Goal: Task Accomplishment & Management: Complete application form

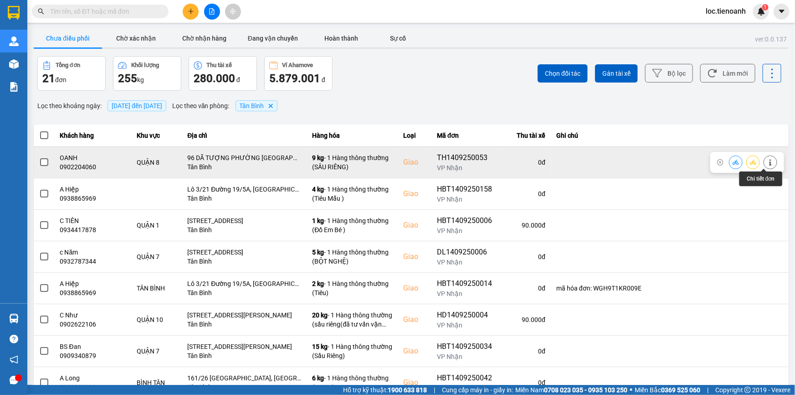
click at [767, 163] on icon at bounding box center [770, 162] width 6 height 6
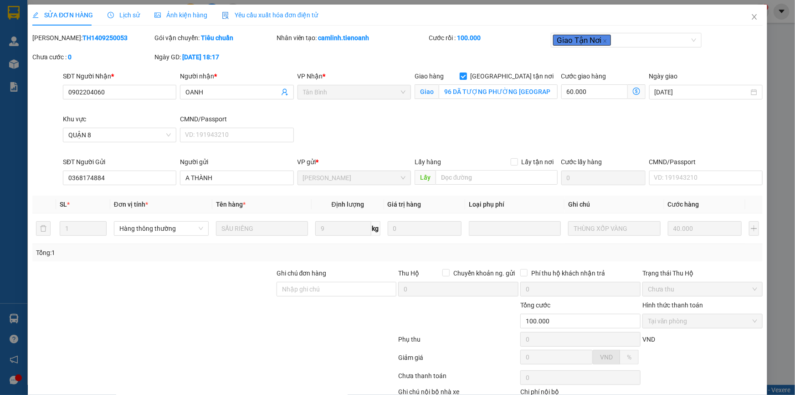
type input "0902204060"
type input "OANH"
checkbox input "true"
type input "96 DÃ TƯỢNG PHƯỜNG [GEOGRAPHIC_DATA]"
type input "0368174884"
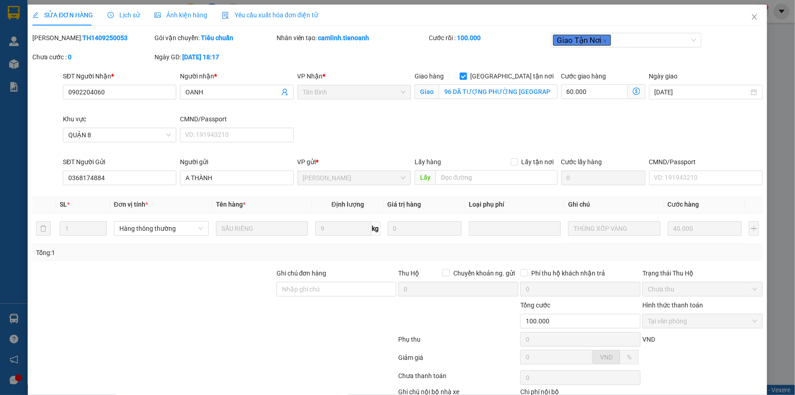
type input "A THÀNH"
type input "100.000"
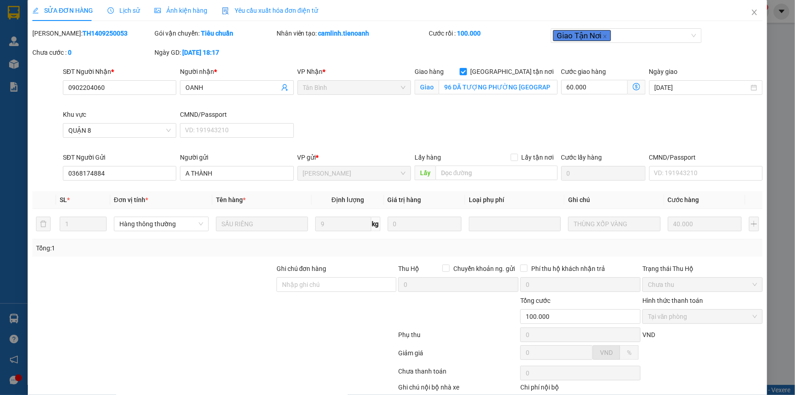
scroll to position [58, 0]
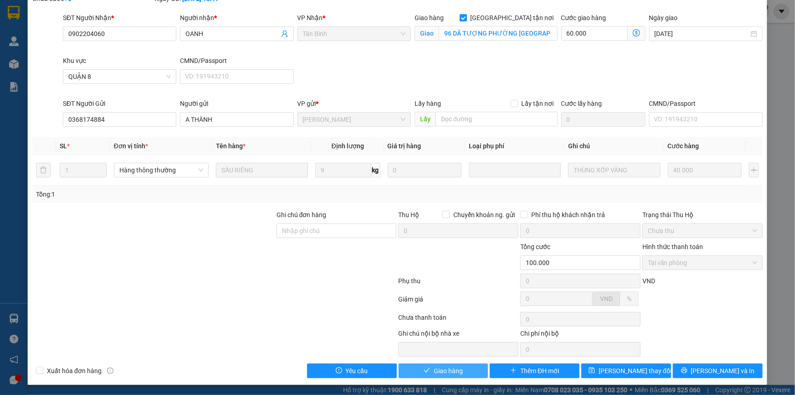
click at [447, 367] on span "Giao hàng" at bounding box center [448, 370] width 29 height 10
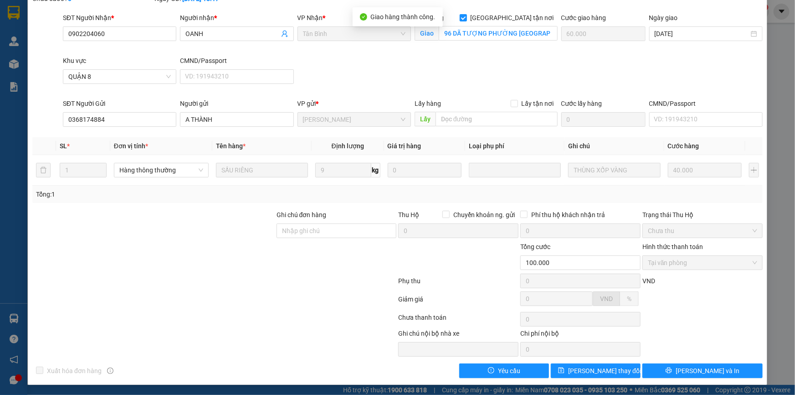
scroll to position [0, 0]
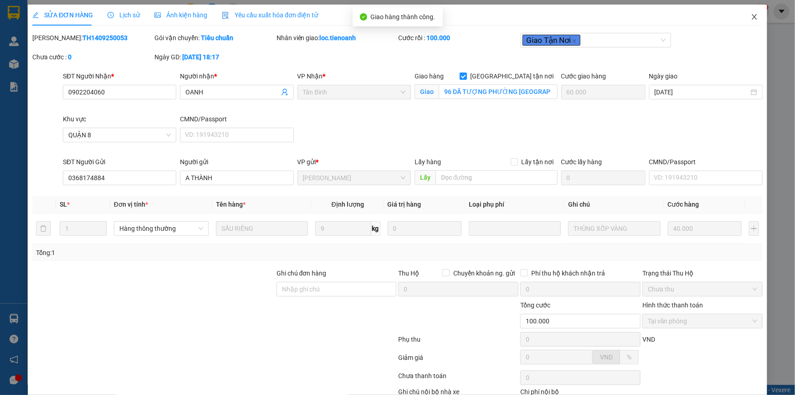
click at [751, 15] on icon "close" at bounding box center [754, 16] width 7 height 7
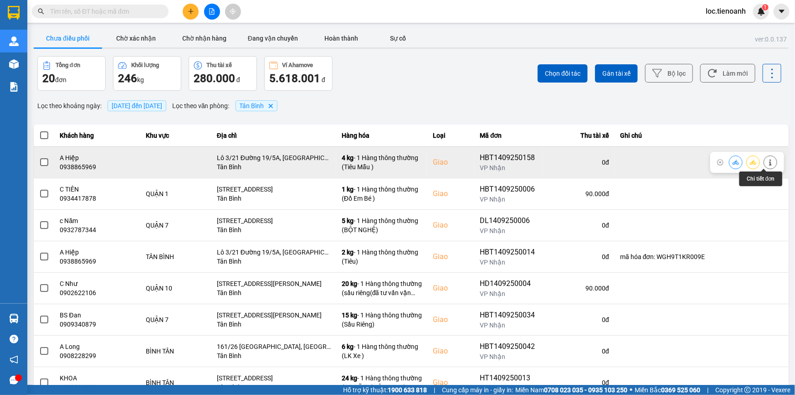
click at [767, 162] on icon at bounding box center [770, 162] width 6 height 6
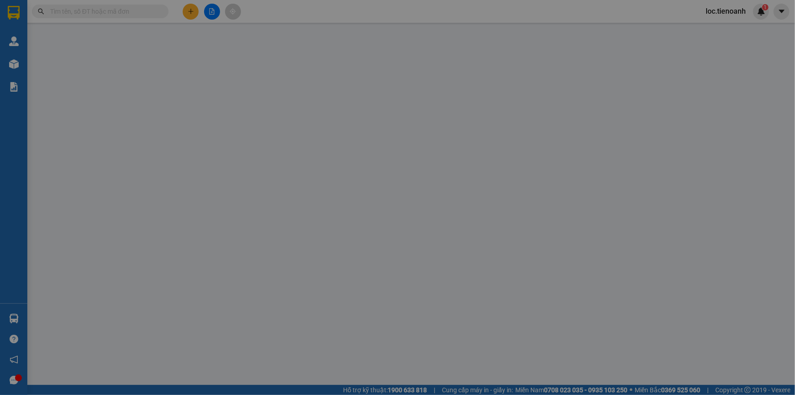
type input "0938865969"
type input "A Hiệp"
checkbox input "true"
type input "Lô 3/21 Đường 19/5A, [GEOGRAPHIC_DATA], P, [GEOGRAPHIC_DATA], [GEOGRAPHIC_DATA]…"
type input "250605504"
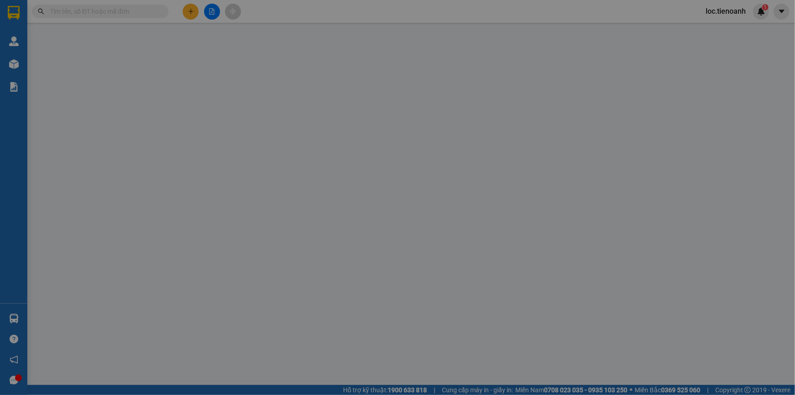
type input "80.000"
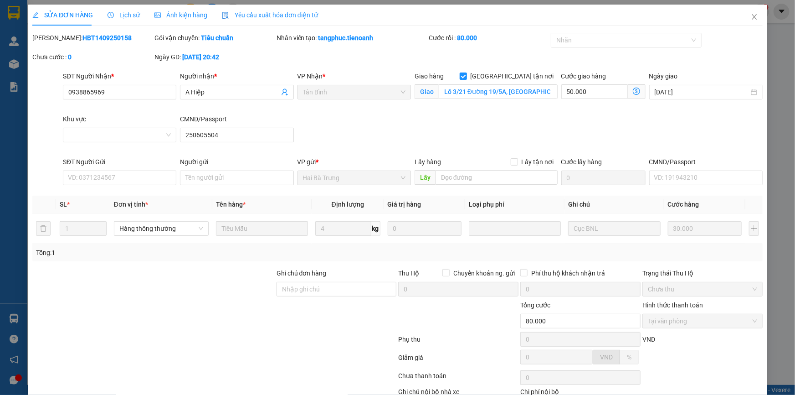
scroll to position [58, 0]
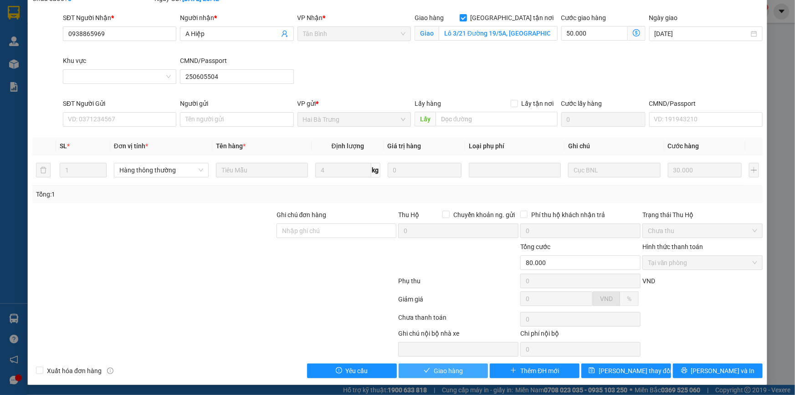
click at [424, 369] on icon "check" at bounding box center [427, 370] width 6 height 5
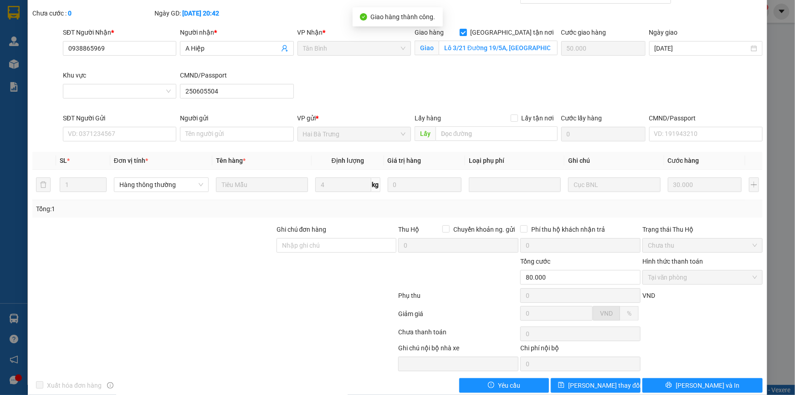
scroll to position [0, 0]
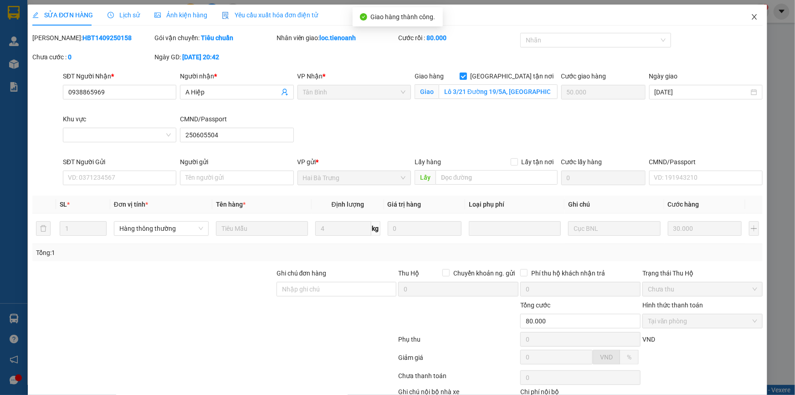
click at [751, 13] on icon "close" at bounding box center [754, 16] width 7 height 7
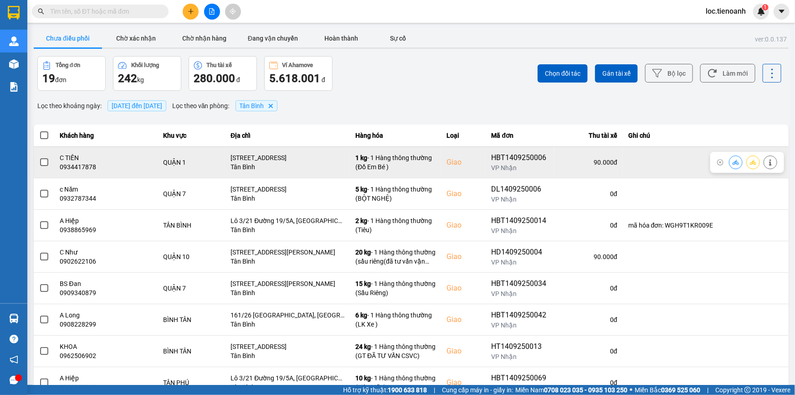
click at [767, 161] on icon at bounding box center [770, 162] width 6 height 6
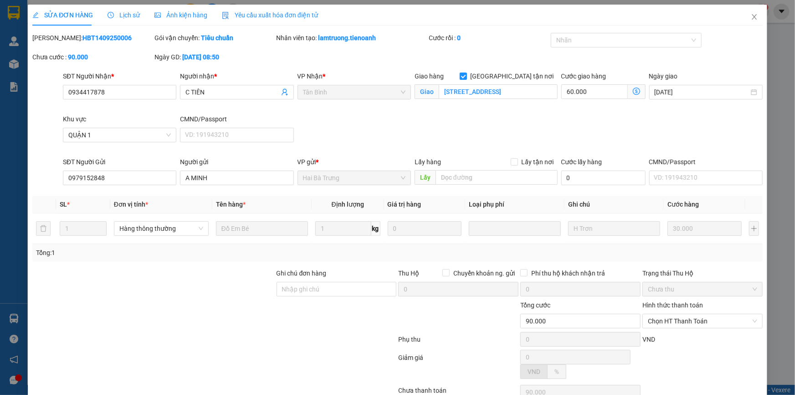
type input "0934417878"
type input "C TIÊN"
checkbox input "true"
type input "[STREET_ADDRESS]"
type input "0979152848"
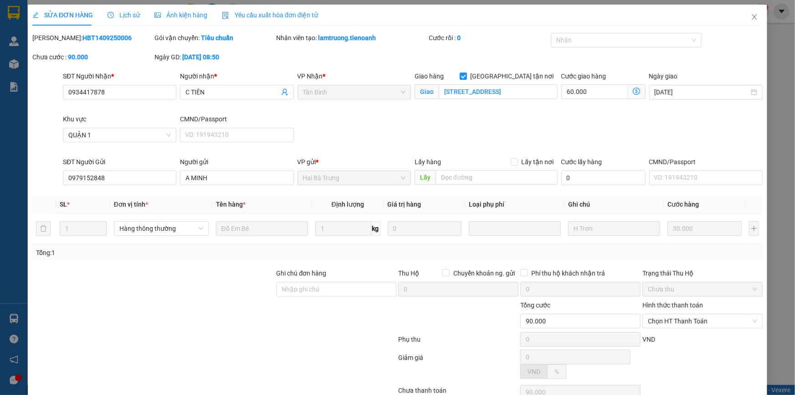
type input "A MINH"
type input "90.000"
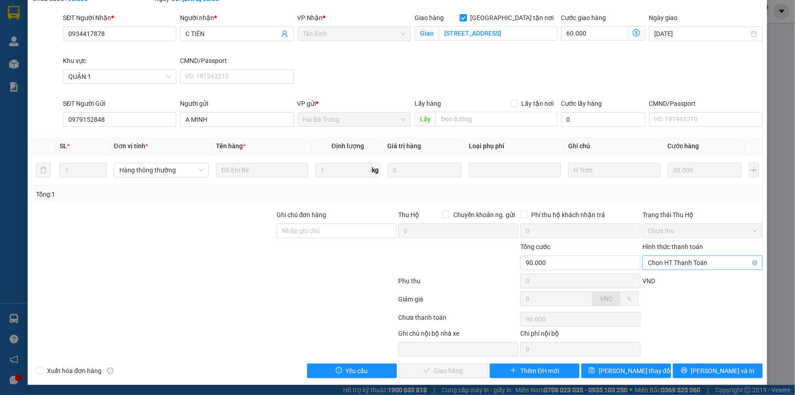
click at [678, 257] on span "Chọn HT Thanh Toán" at bounding box center [702, 263] width 109 height 14
click at [654, 280] on div "Tại văn phòng" at bounding box center [697, 280] width 108 height 10
type input "0"
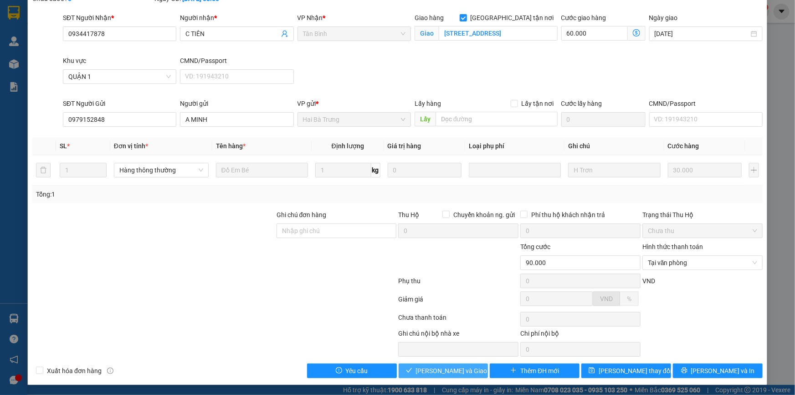
click at [434, 363] on button "[PERSON_NAME] và Giao hàng" at bounding box center [444, 370] width 90 height 15
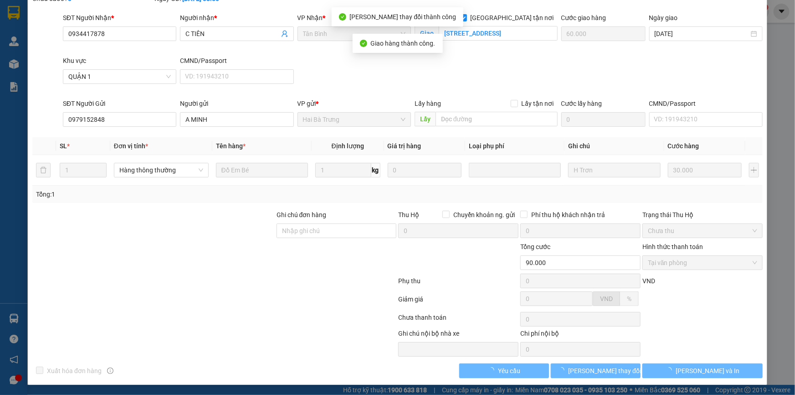
scroll to position [0, 0]
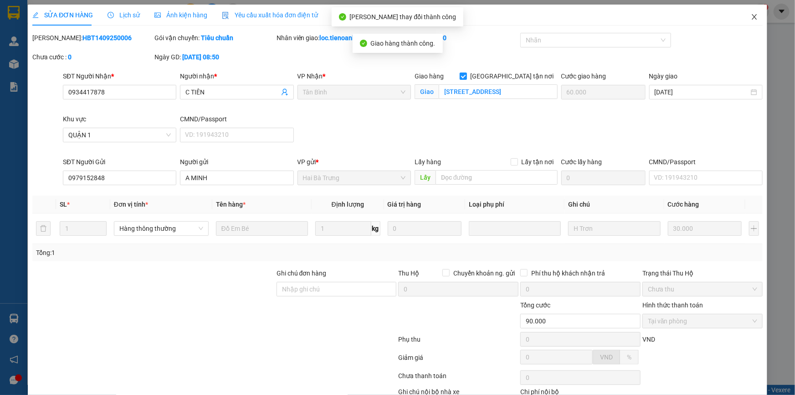
click at [751, 20] on icon "close" at bounding box center [754, 16] width 7 height 7
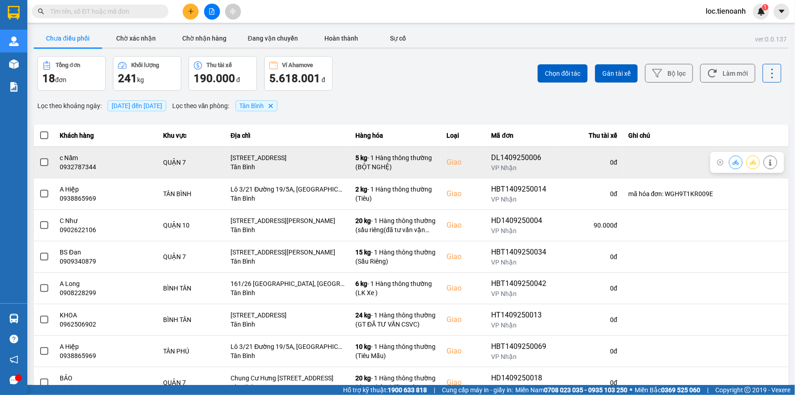
click at [767, 159] on icon at bounding box center [770, 162] width 6 height 6
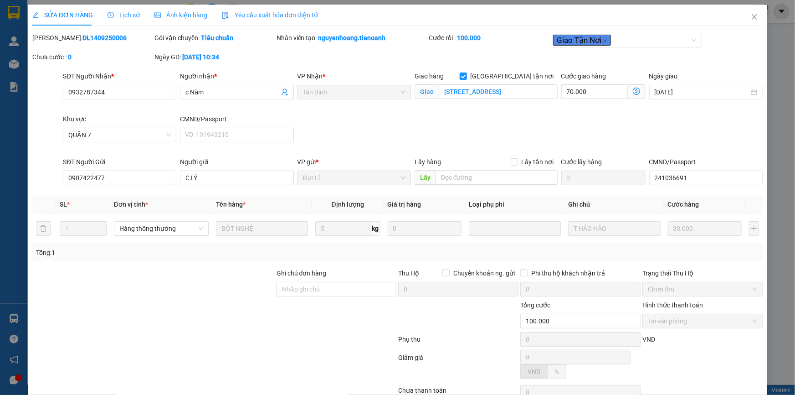
type input "0932787344"
type input "c Năm"
checkbox input "true"
type input "[STREET_ADDRESS]"
type input "0907422477"
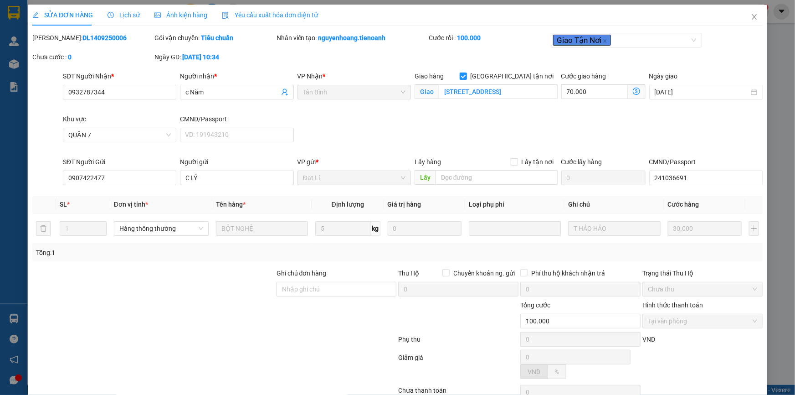
type input "C LÝ"
type input "241036691"
type input "100.000"
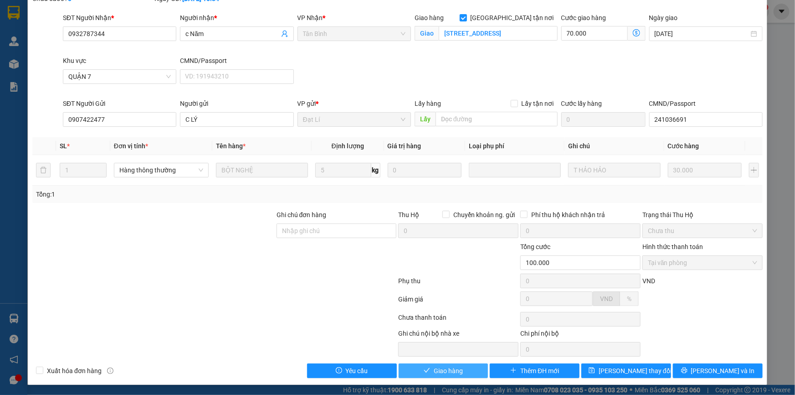
click at [443, 370] on span "Giao hàng" at bounding box center [448, 370] width 29 height 10
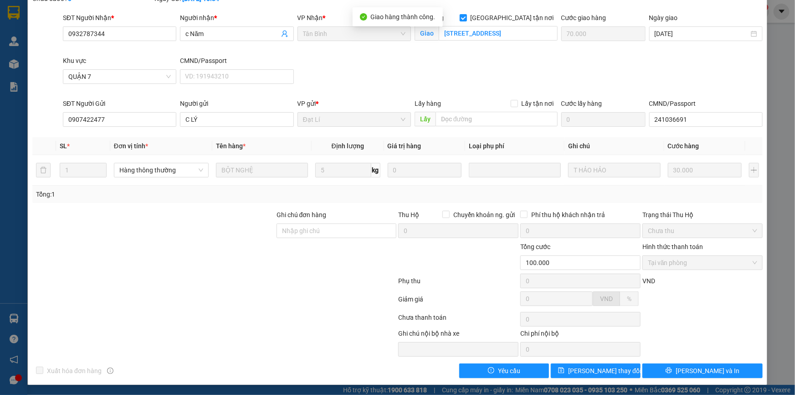
scroll to position [0, 0]
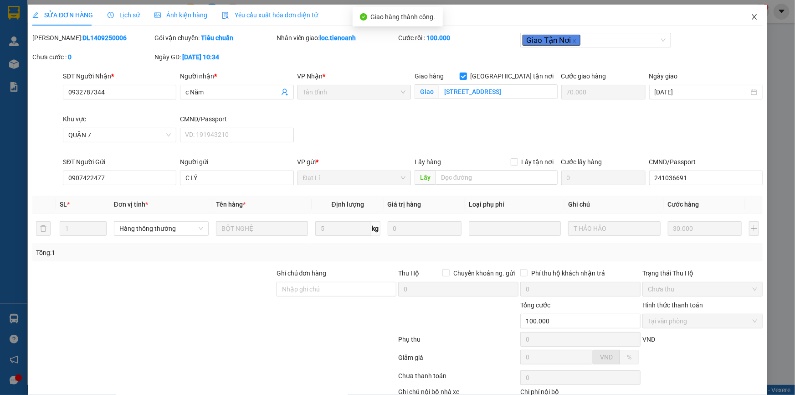
click at [752, 18] on icon "close" at bounding box center [754, 16] width 5 height 5
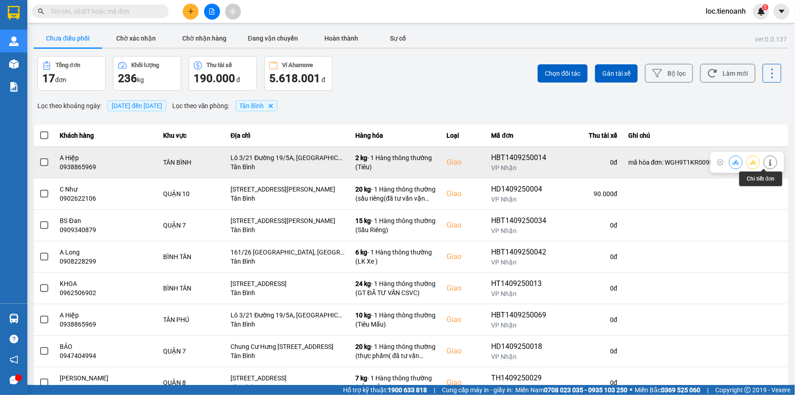
click at [767, 160] on icon at bounding box center [770, 162] width 6 height 6
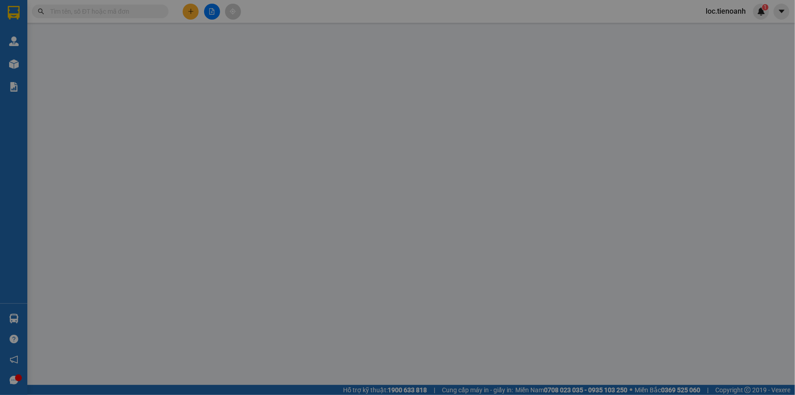
type input "0938865969"
type input "A Hiệp"
checkbox input "true"
type input "Lô 3/21 Đường 19/5A, [GEOGRAPHIC_DATA], P, [GEOGRAPHIC_DATA], [GEOGRAPHIC_DATA]…"
type input "250605504"
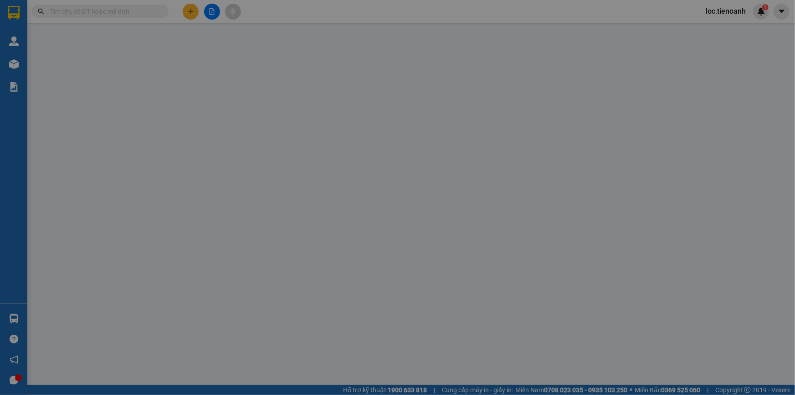
type input "0912379797"
type input "A Trung"
type input "240528727"
type input "mã hóa đơn: WGH9T1KR009E"
type input "80.000"
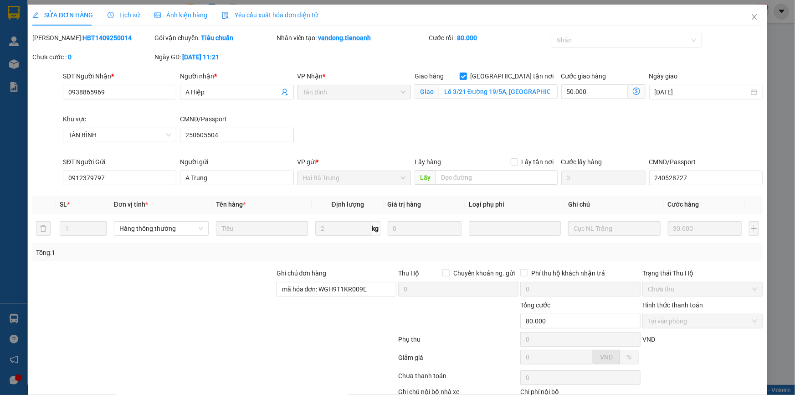
scroll to position [46, 0]
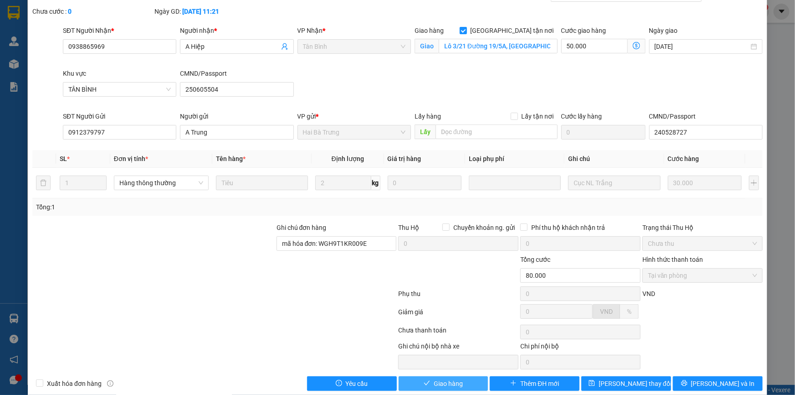
click at [446, 383] on span "Giao hàng" at bounding box center [448, 383] width 29 height 10
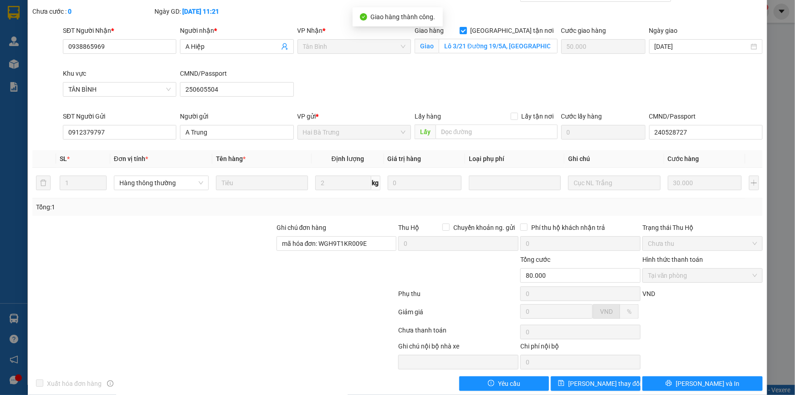
scroll to position [0, 0]
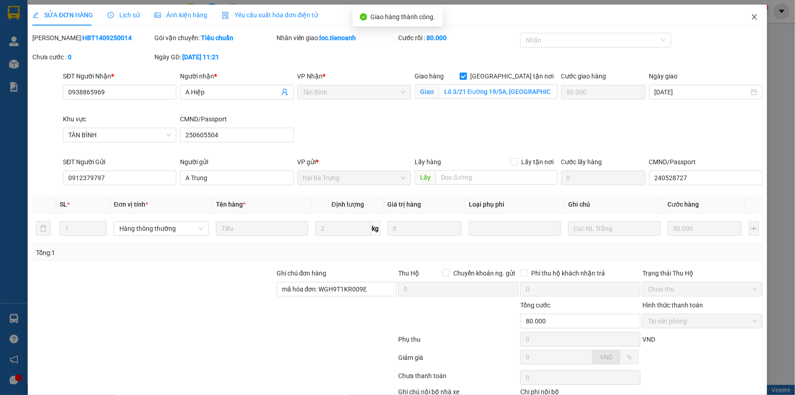
click at [751, 14] on icon "close" at bounding box center [754, 16] width 7 height 7
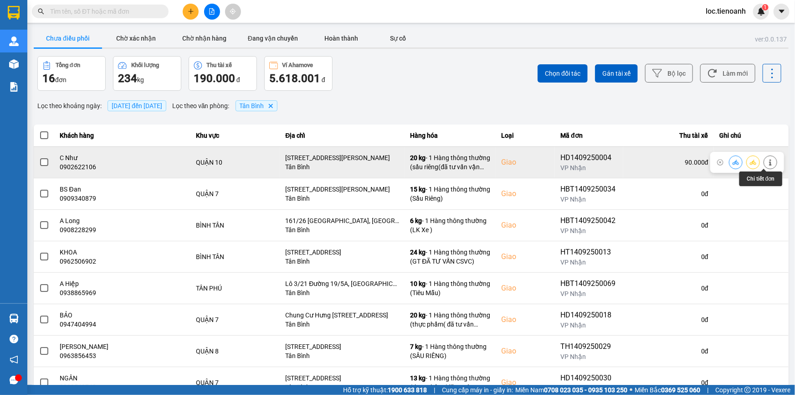
click at [767, 164] on icon at bounding box center [770, 162] width 6 height 6
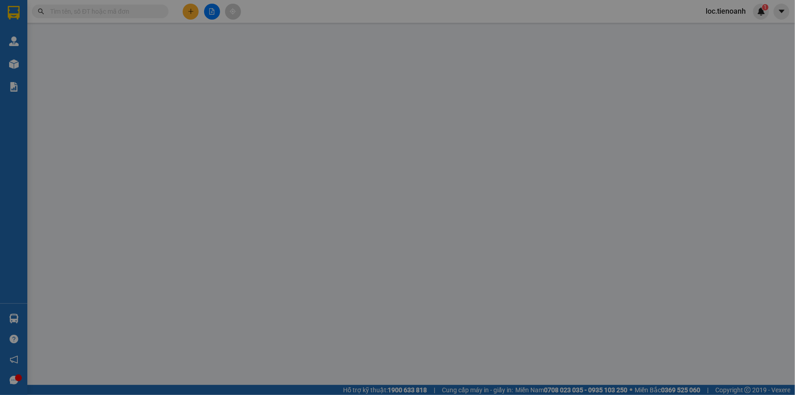
type input "0902622106"
type input "C Như"
checkbox input "true"
type input "[STREET_ADDRESS][PERSON_NAME]"
type input "0906418141"
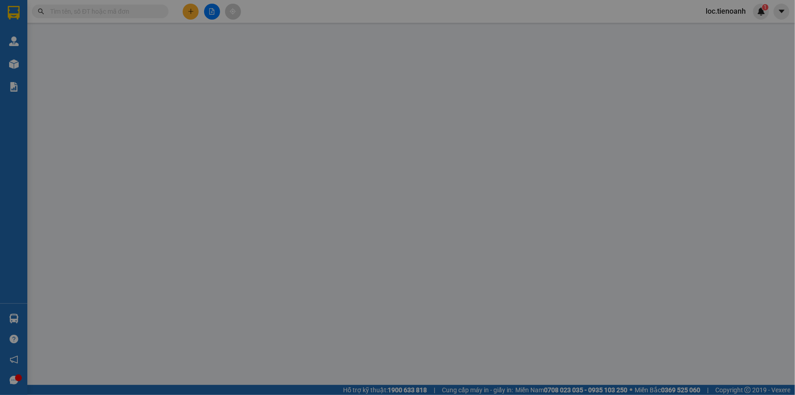
type input "A Dân"
type input "90.000"
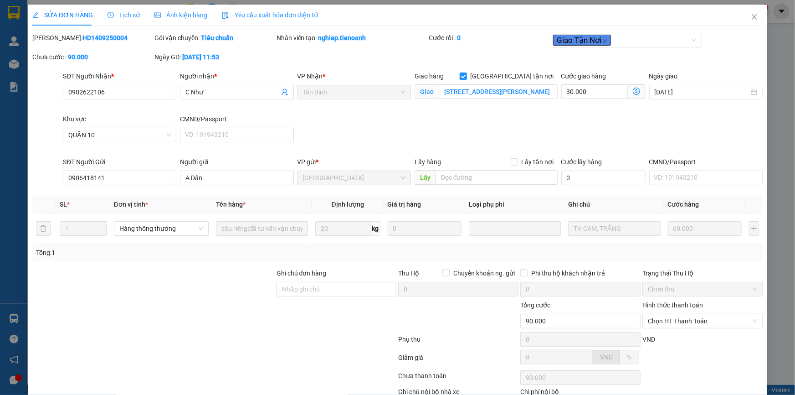
scroll to position [58, 0]
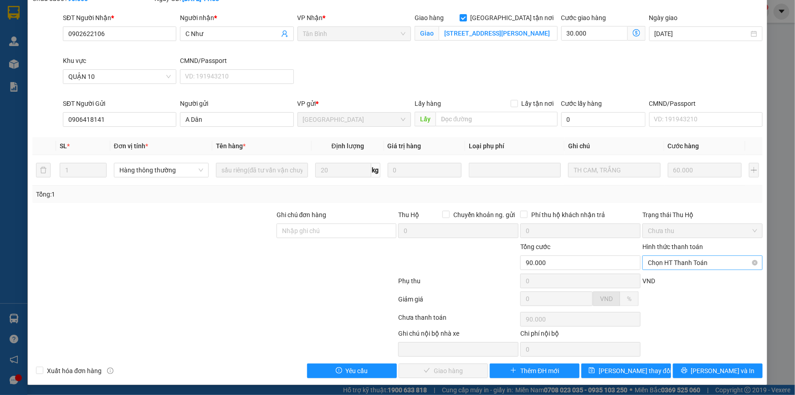
click at [669, 258] on span "Chọn HT Thanh Toán" at bounding box center [702, 263] width 109 height 14
click at [662, 278] on div "Tại văn phòng" at bounding box center [697, 280] width 108 height 10
type input "0"
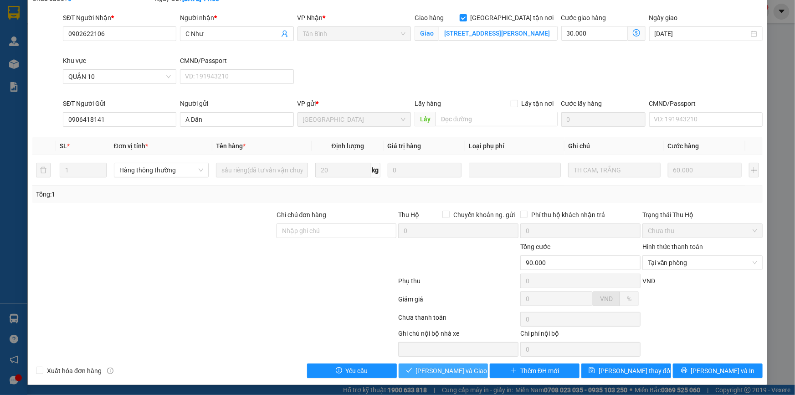
drag, startPoint x: 434, startPoint y: 373, endPoint x: 496, endPoint y: 350, distance: 66.0
click at [434, 372] on span "[PERSON_NAME] và Giao hàng" at bounding box center [459, 370] width 87 height 10
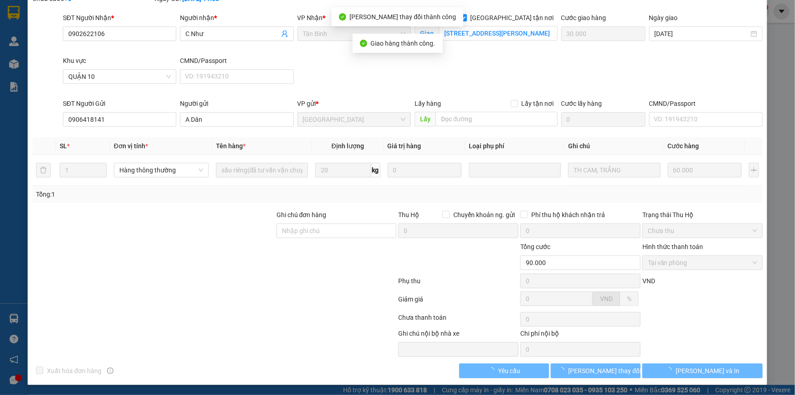
scroll to position [0, 0]
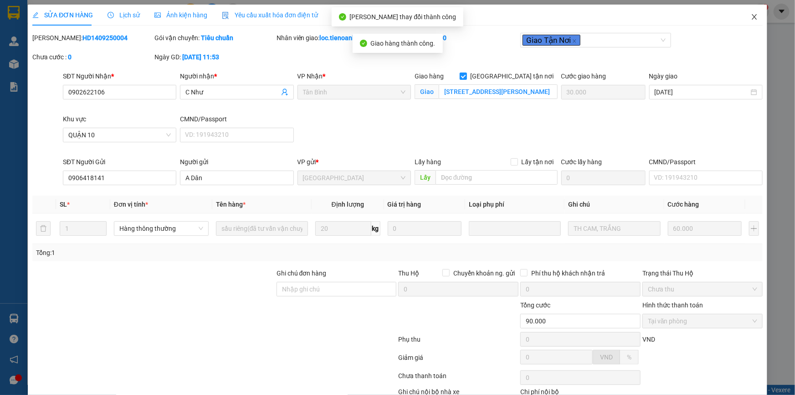
click at [752, 18] on icon "close" at bounding box center [754, 16] width 5 height 5
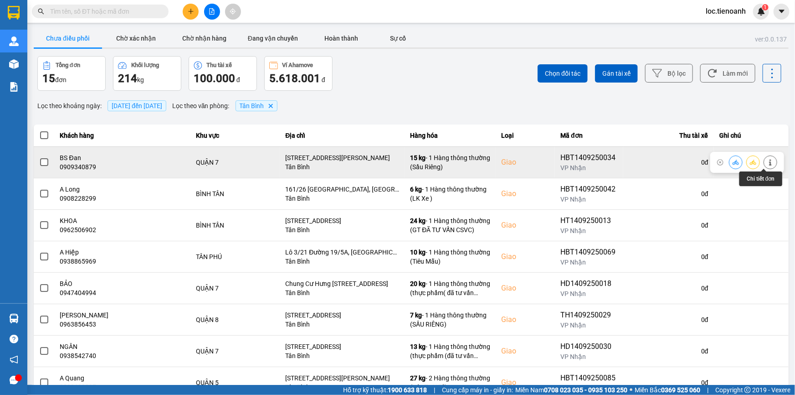
click at [768, 162] on button at bounding box center [770, 162] width 13 height 16
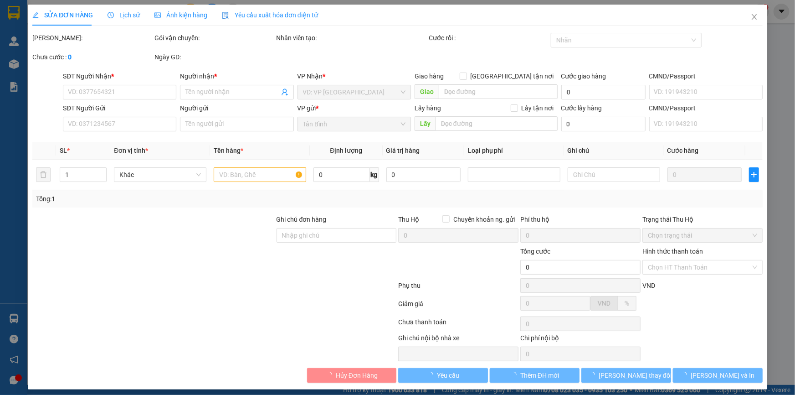
type input "0909340879"
type input "BS Đan"
checkbox input "true"
type input "[STREET_ADDRESS][PERSON_NAME]"
type input "0914055828"
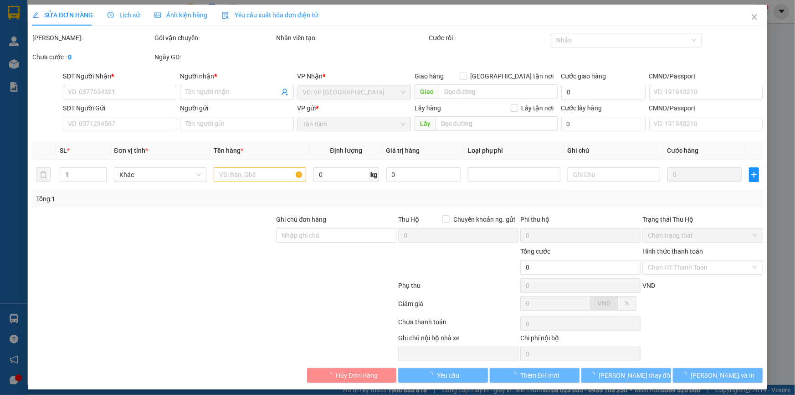
type input "[PERSON_NAME]"
type input "066183005233"
type input "140.000"
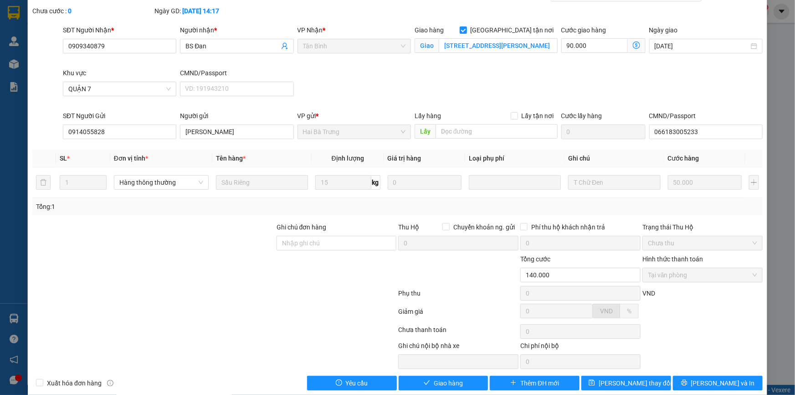
scroll to position [58, 0]
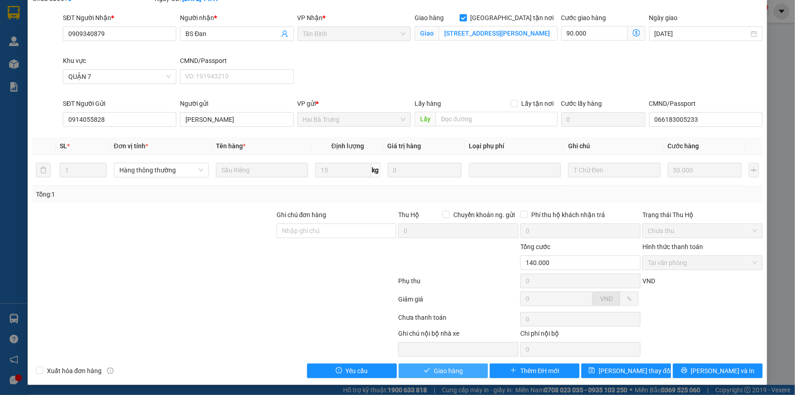
click at [444, 367] on span "Giao hàng" at bounding box center [448, 370] width 29 height 10
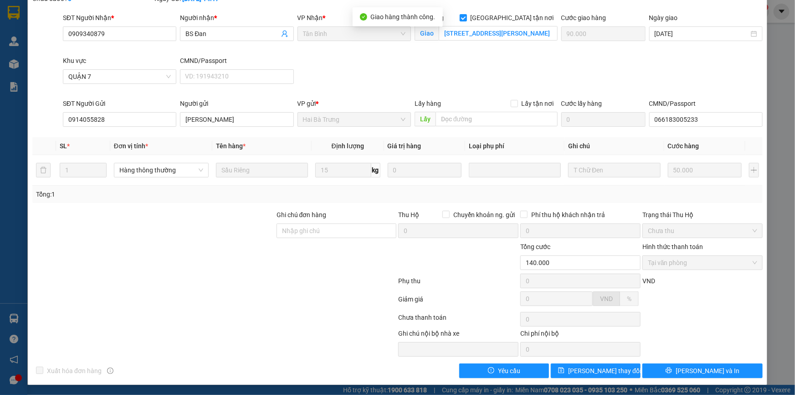
scroll to position [0, 0]
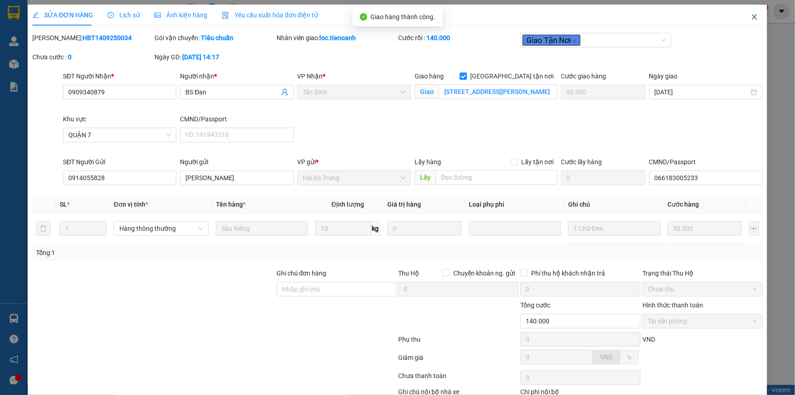
click at [745, 14] on span "Close" at bounding box center [755, 18] width 26 height 26
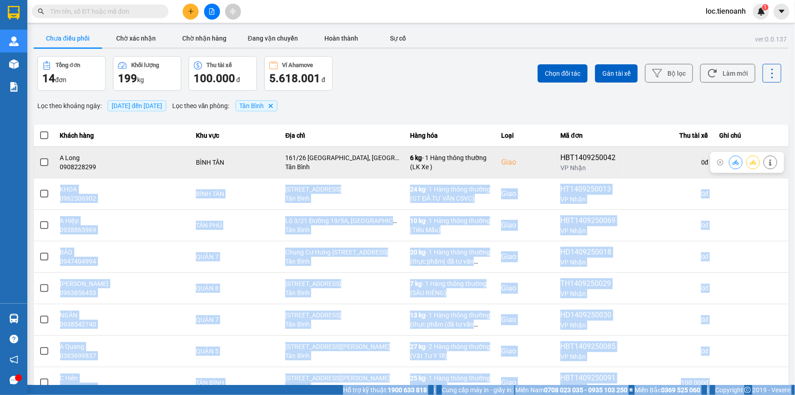
click at [775, 162] on div at bounding box center [747, 162] width 74 height 21
click at [767, 159] on icon at bounding box center [770, 162] width 6 height 6
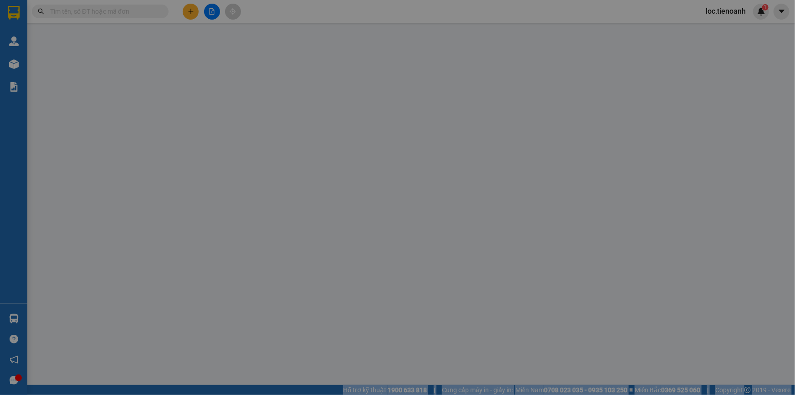
type input "0908228299"
type input "A Long"
checkbox input "true"
type input "161/26 [GEOGRAPHIC_DATA], [GEOGRAPHIC_DATA] A, [GEOGRAPHIC_DATA], [GEOGRAPHIC_D…"
type input "0973104791"
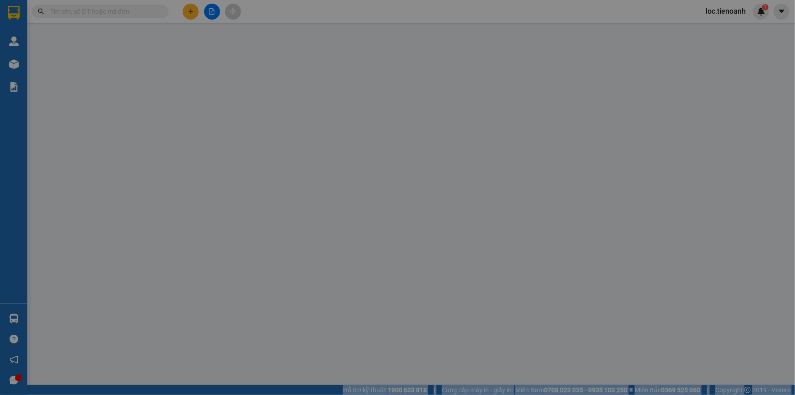
type input "A Quang"
type input "80.000"
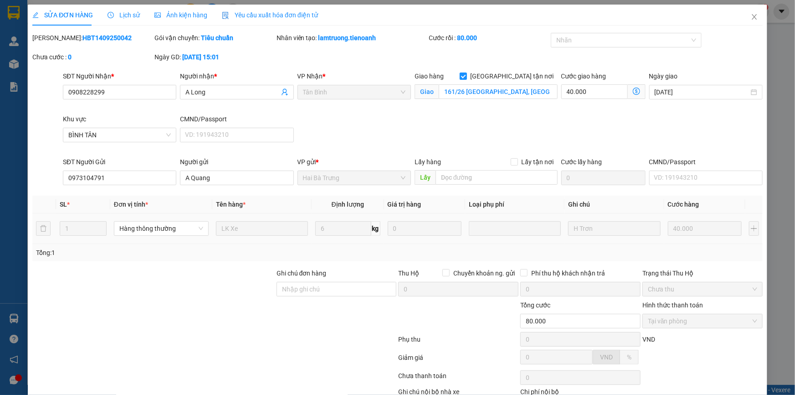
scroll to position [58, 0]
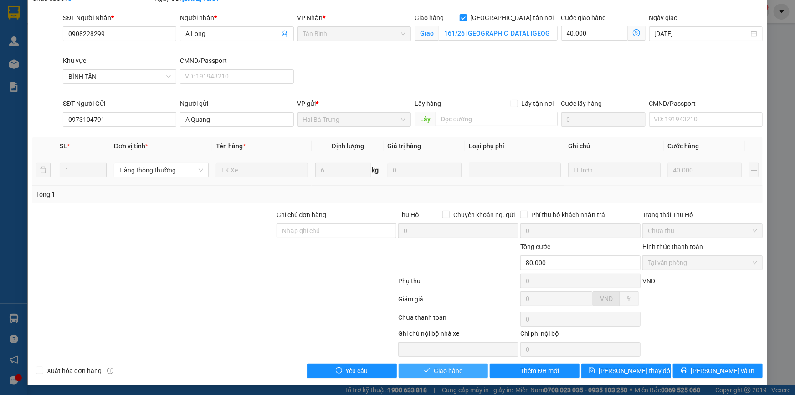
drag, startPoint x: 450, startPoint y: 365, endPoint x: 488, endPoint y: 346, distance: 41.6
click at [451, 365] on span "Giao hàng" at bounding box center [448, 370] width 29 height 10
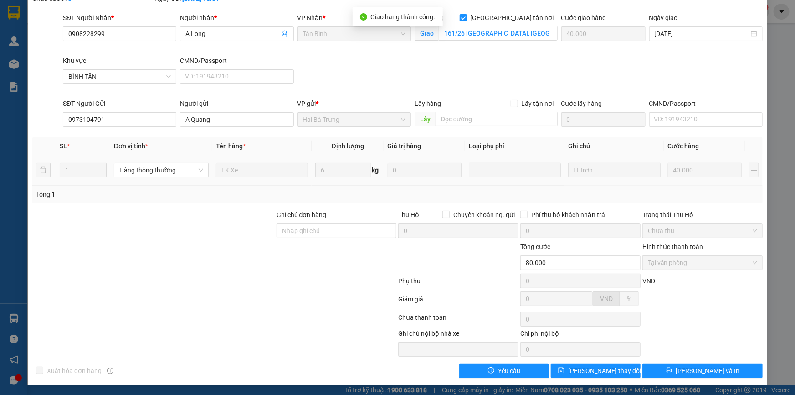
scroll to position [0, 0]
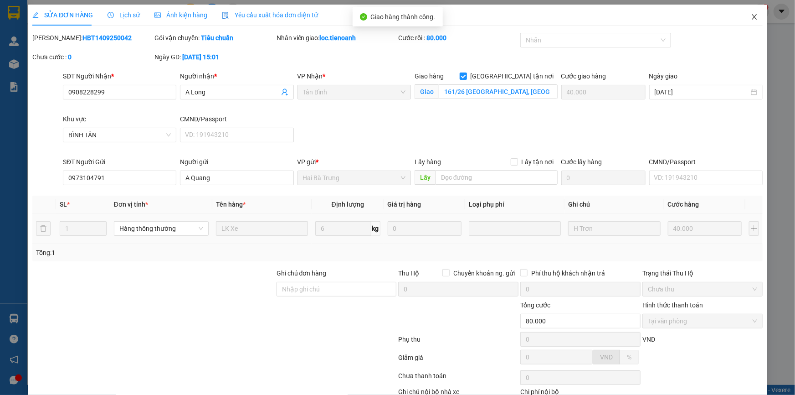
click at [747, 12] on span "Close" at bounding box center [755, 18] width 26 height 26
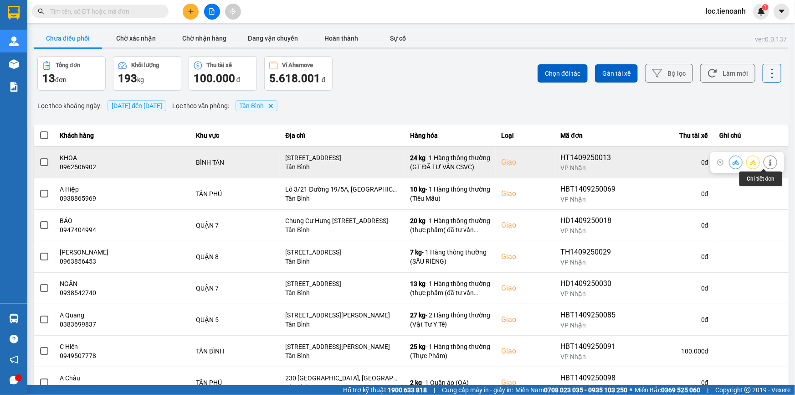
click at [764, 165] on button at bounding box center [770, 162] width 13 height 16
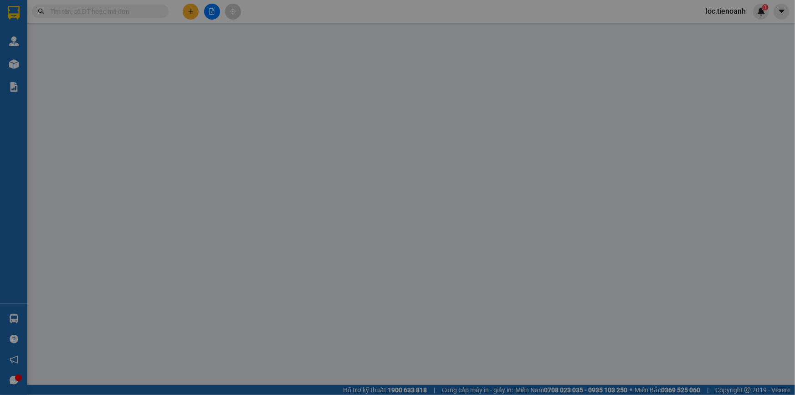
type input "0962506902"
type input "KHOA"
checkbox input "true"
type input "[STREET_ADDRESS]"
type input "0965095719"
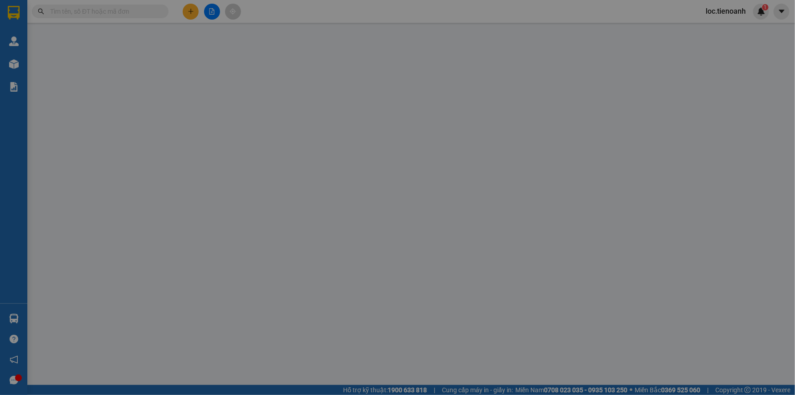
type input "CÔNG"
type input "130.000"
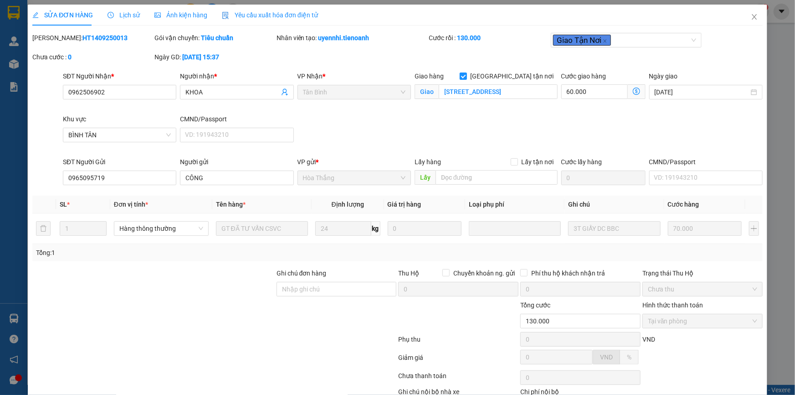
scroll to position [58, 0]
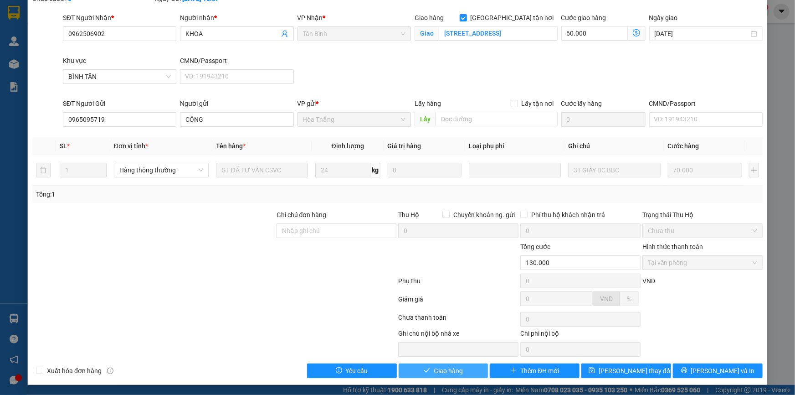
click at [446, 373] on span "Giao hàng" at bounding box center [448, 370] width 29 height 10
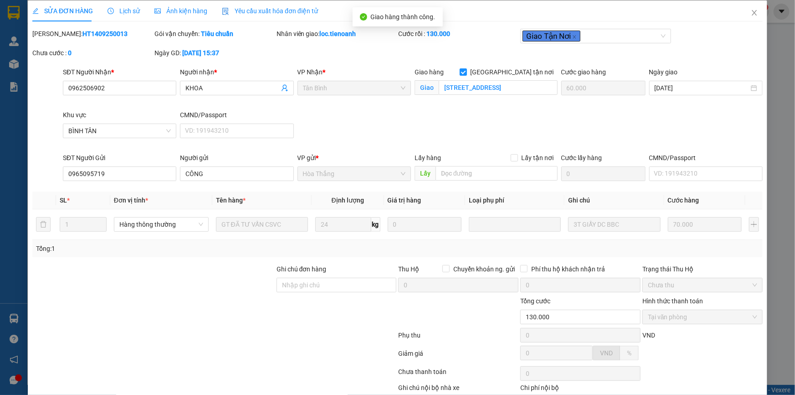
scroll to position [0, 0]
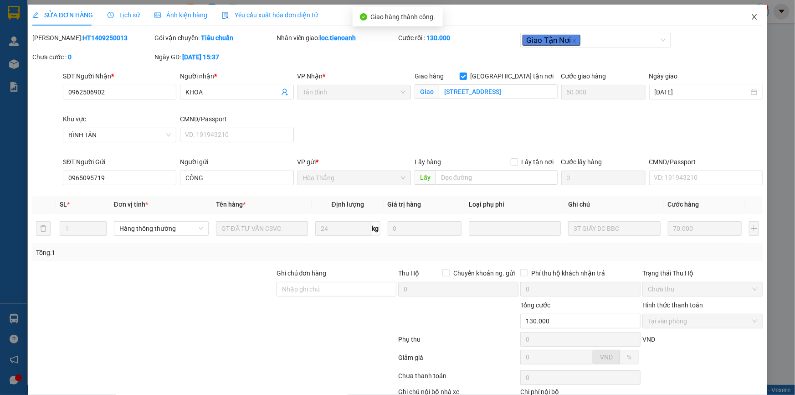
drag, startPoint x: 736, startPoint y: 15, endPoint x: 754, endPoint y: 15, distance: 18.2
click at [750, 15] on span "Close" at bounding box center [755, 18] width 26 height 26
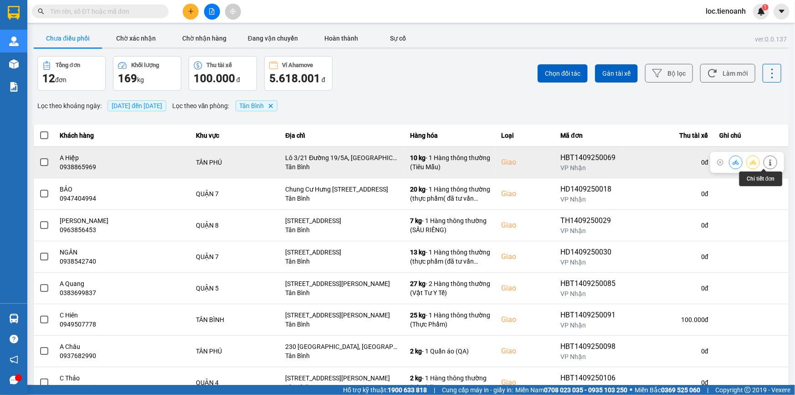
click at [767, 160] on icon at bounding box center [770, 162] width 6 height 6
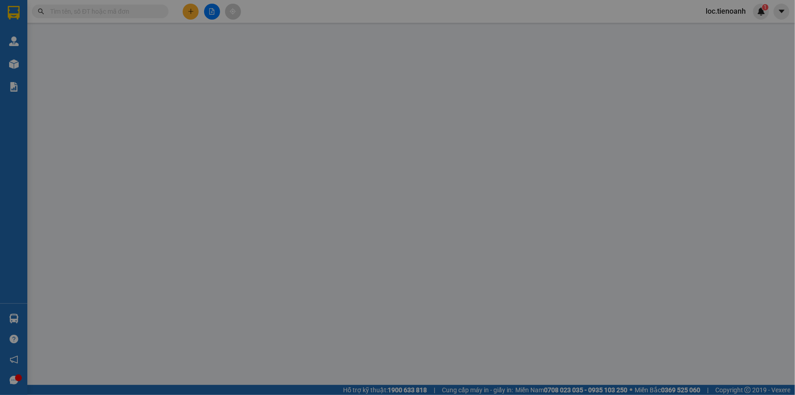
type input "0938865969"
type input "A Hiệp"
checkbox input "true"
type input "Lô 3/21 Đường 19/5A, [GEOGRAPHIC_DATA], P, [GEOGRAPHIC_DATA], [GEOGRAPHIC_DATA]…"
type input "250605504"
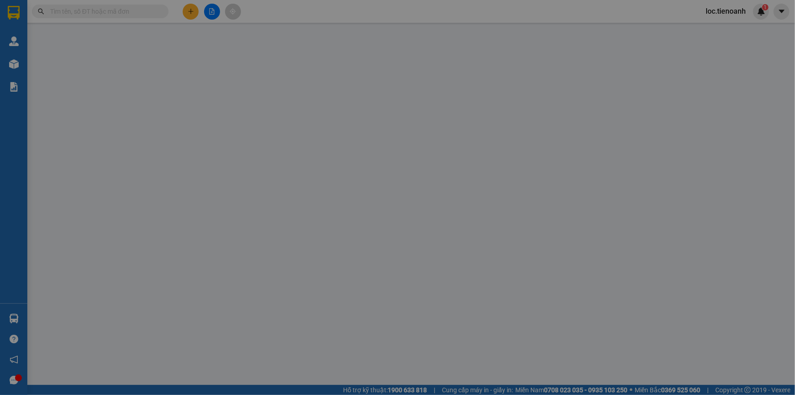
type input "0827547979"
type input "A Hùng"
type input "90.000"
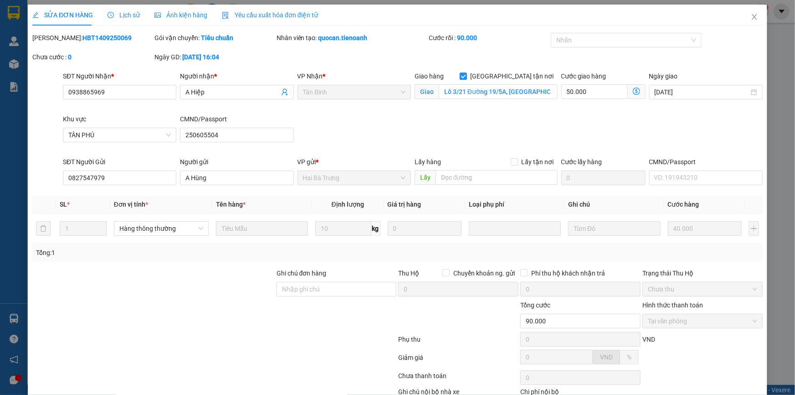
scroll to position [58, 0]
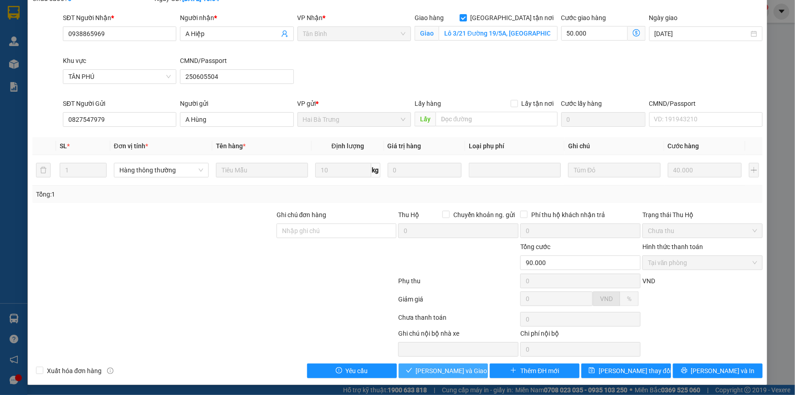
click at [434, 371] on span "[PERSON_NAME] và Giao hàng" at bounding box center [459, 370] width 87 height 10
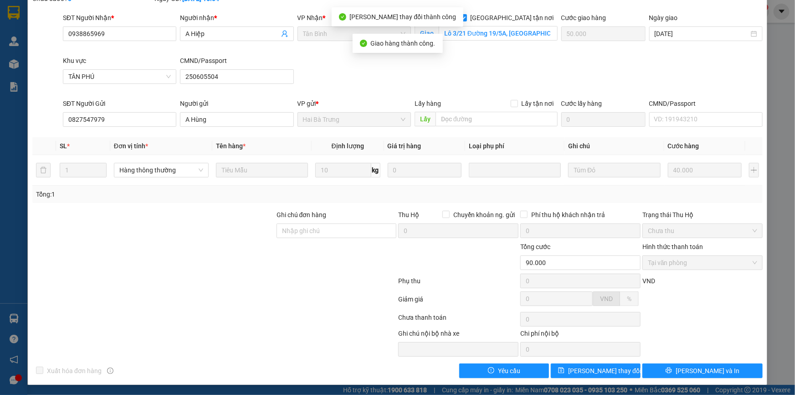
scroll to position [0, 0]
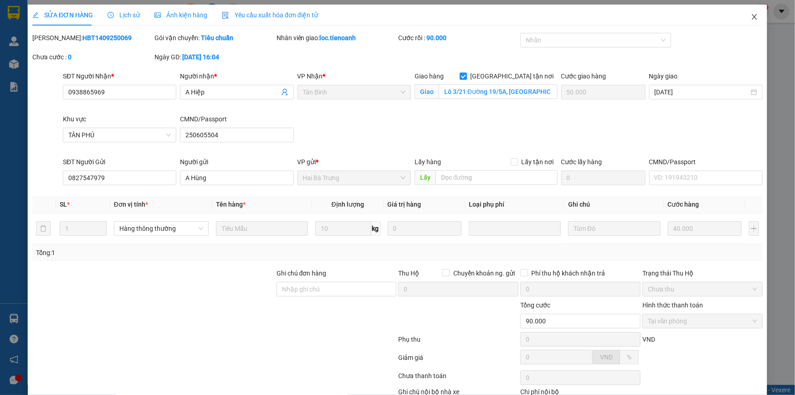
click at [751, 15] on icon "close" at bounding box center [754, 16] width 7 height 7
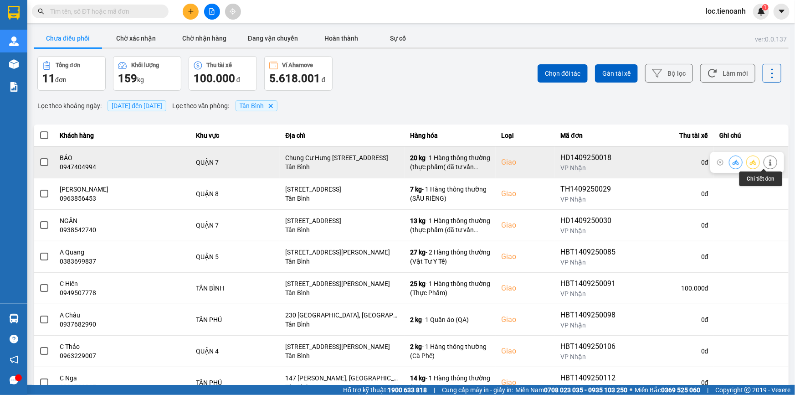
click at [767, 164] on icon at bounding box center [770, 162] width 6 height 6
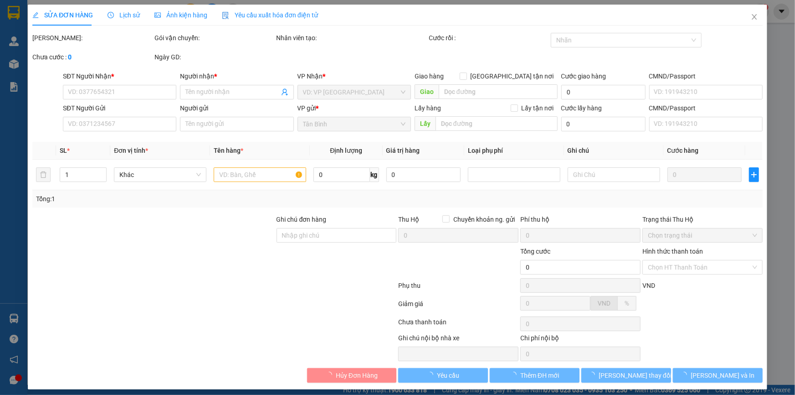
type input "0947404994"
type input "BẢO"
checkbox input "true"
type input "Chung Cư Hưng [STREET_ADDRESS]"
type input "0906716972"
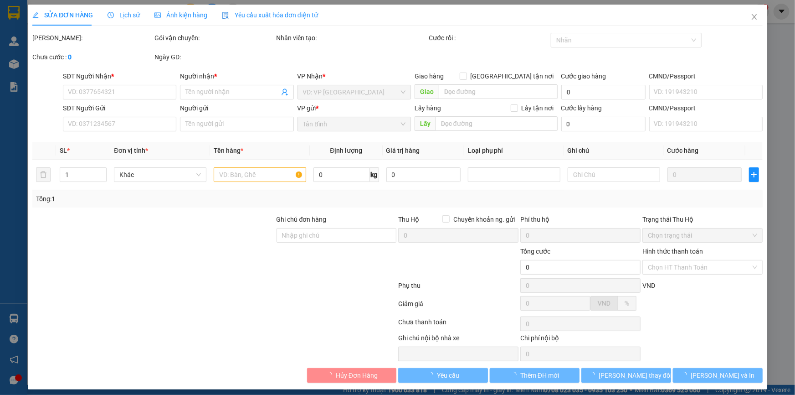
type input "C LỤA"
type input "140.000"
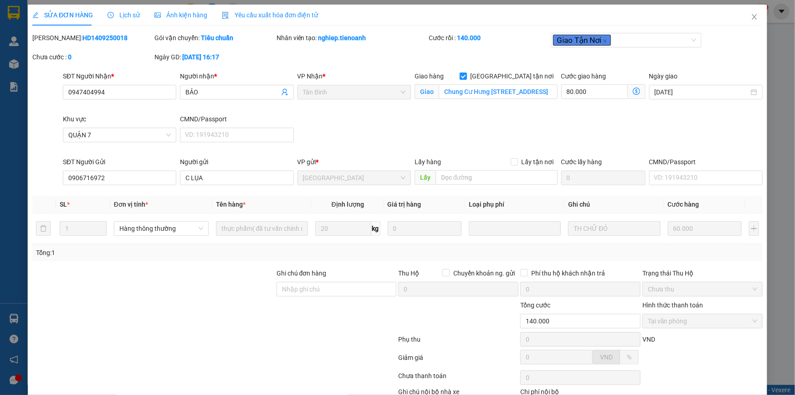
scroll to position [58, 0]
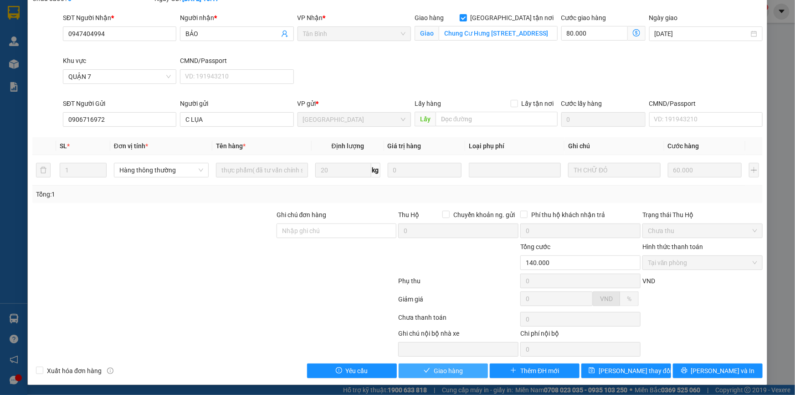
drag, startPoint x: 426, startPoint y: 372, endPoint x: 452, endPoint y: 365, distance: 26.3
click at [428, 372] on button "Giao hàng" at bounding box center [444, 370] width 90 height 15
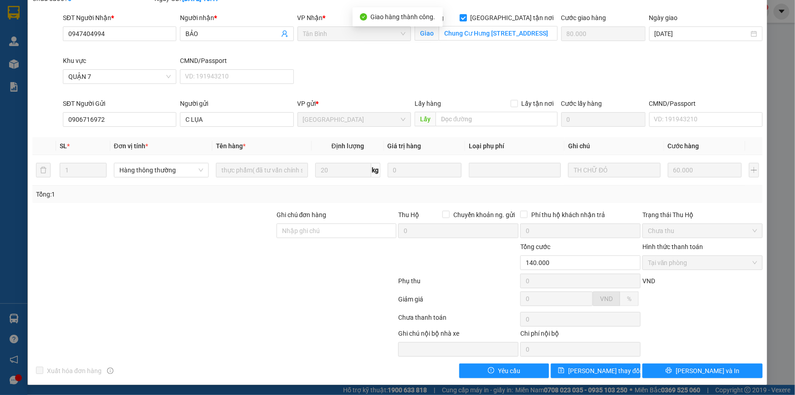
scroll to position [0, 0]
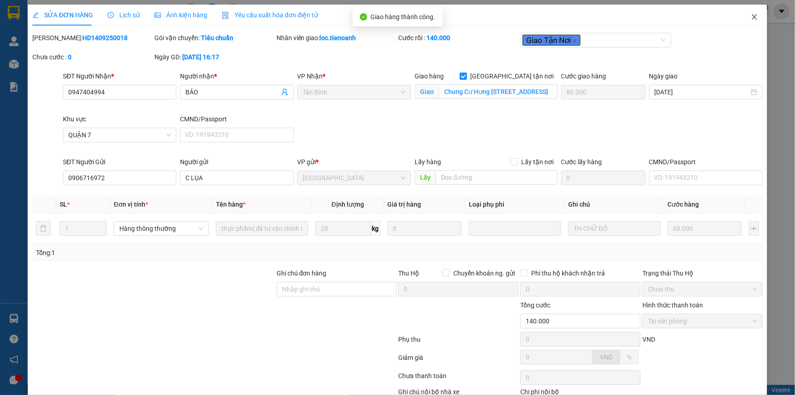
click at [751, 19] on icon "close" at bounding box center [754, 16] width 7 height 7
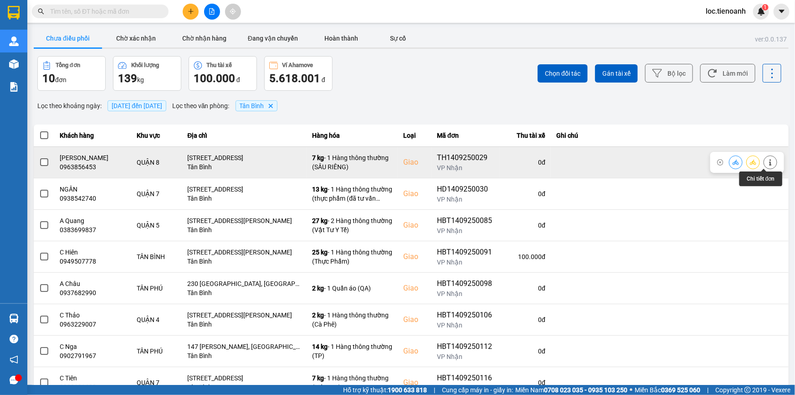
click at [764, 157] on button at bounding box center [770, 162] width 13 height 16
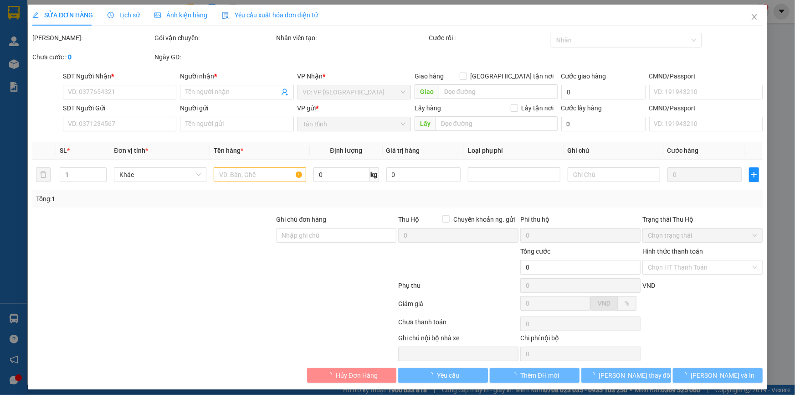
type input "0963856453"
type input "[PERSON_NAME]"
checkbox input "true"
type input "[STREET_ADDRESS]"
type input "0352181890"
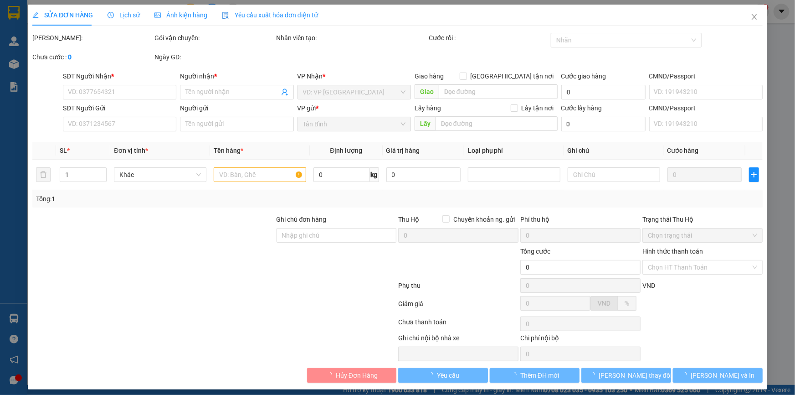
type input "HOA"
type input "100.000"
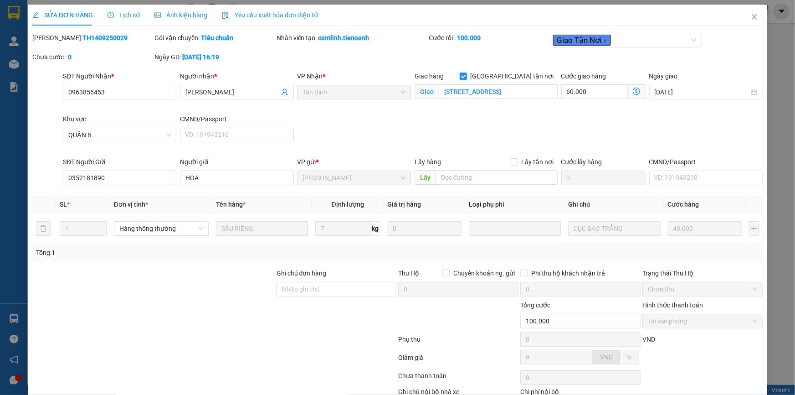
scroll to position [58, 0]
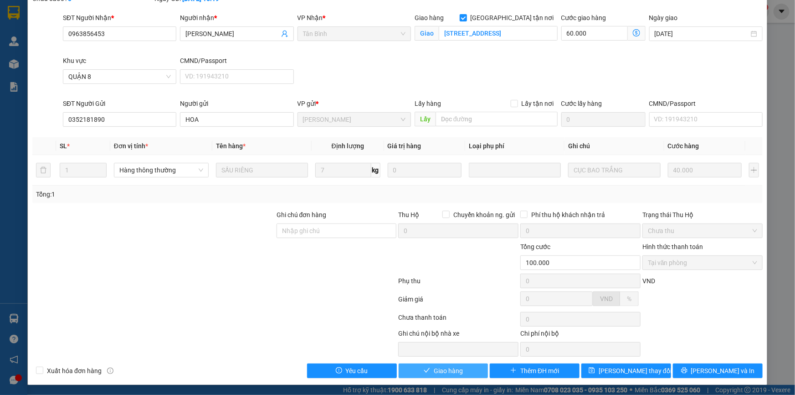
drag, startPoint x: 447, startPoint y: 374, endPoint x: 472, endPoint y: 356, distance: 29.7
click at [449, 374] on span "Giao hàng" at bounding box center [448, 370] width 29 height 10
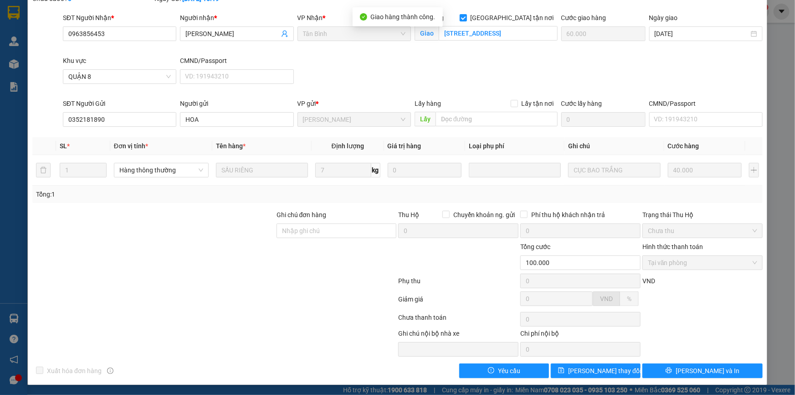
scroll to position [0, 0]
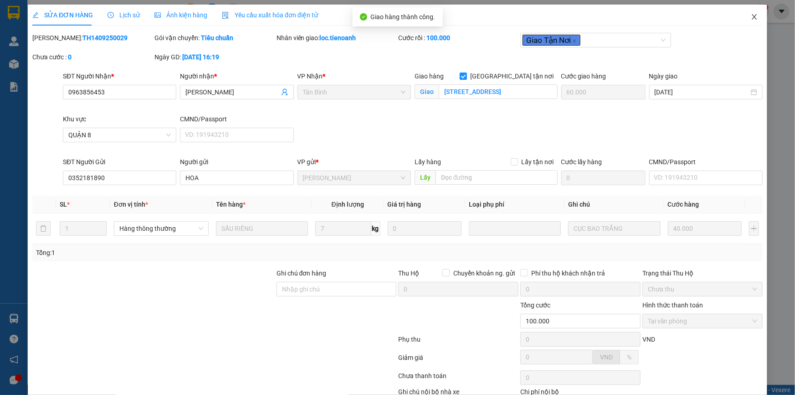
click at [751, 18] on icon "close" at bounding box center [754, 16] width 7 height 7
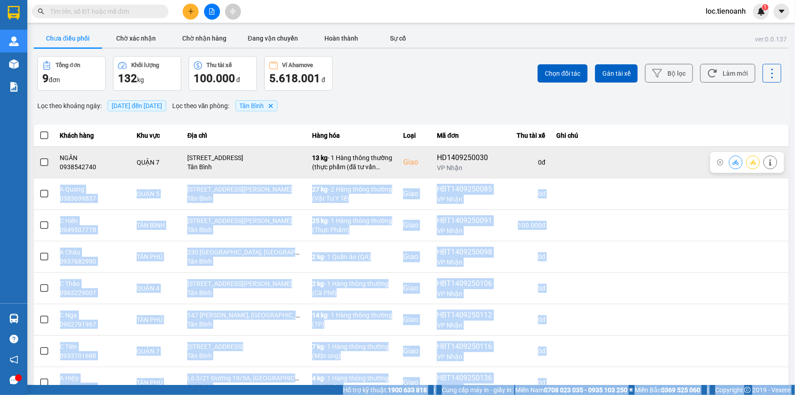
click at [759, 164] on div at bounding box center [753, 162] width 48 height 14
click at [767, 162] on icon at bounding box center [770, 162] width 6 height 6
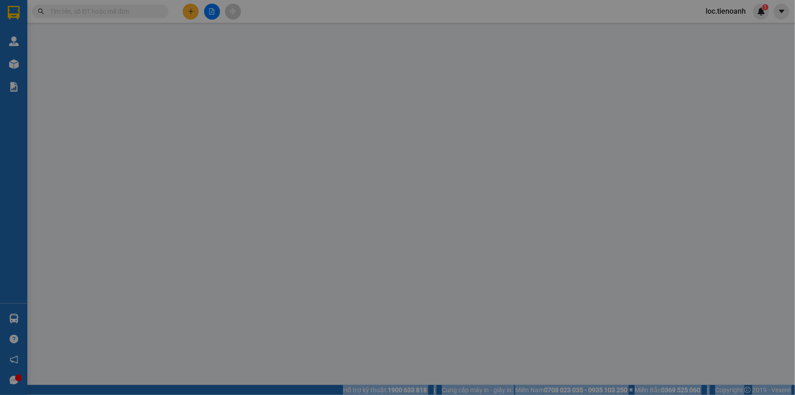
type input "0938542740"
type input "NGÂN"
checkbox input "true"
type input "[STREET_ADDRESS]"
type input "079193001363"
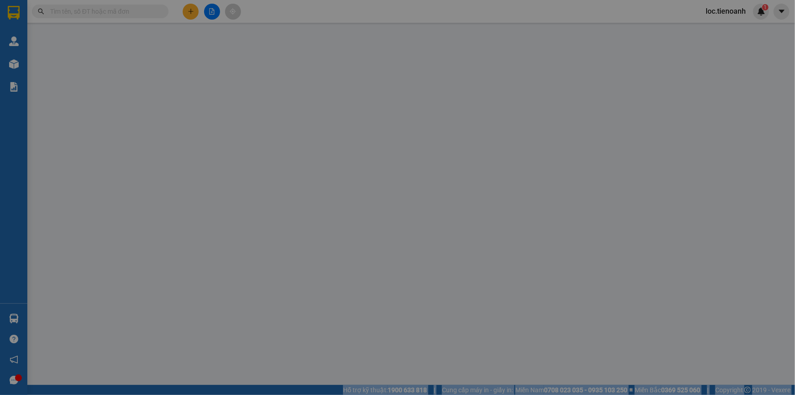
type input "0384635287"
type input "A Nhân"
type input "241288110"
type input "120.000"
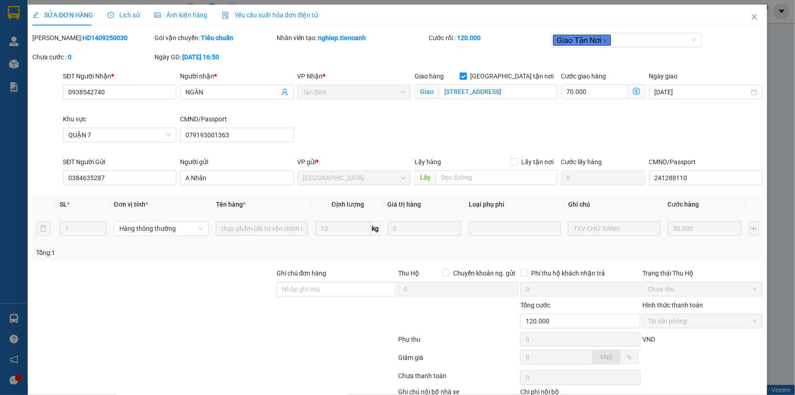
scroll to position [58, 0]
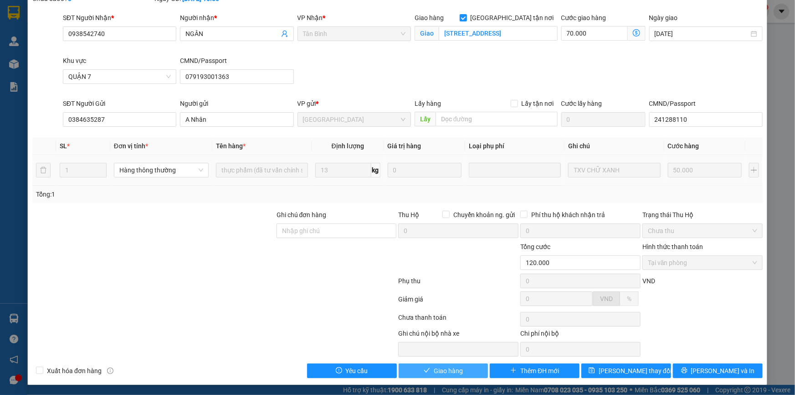
click at [445, 366] on span "Giao hàng" at bounding box center [448, 370] width 29 height 10
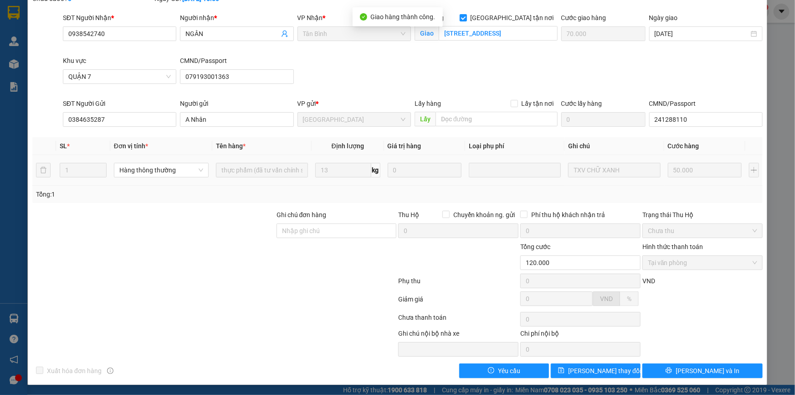
scroll to position [0, 0]
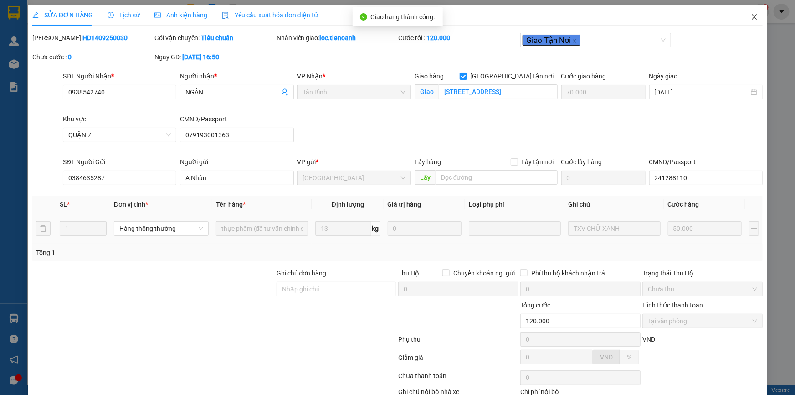
click at [752, 16] on icon "close" at bounding box center [754, 16] width 5 height 5
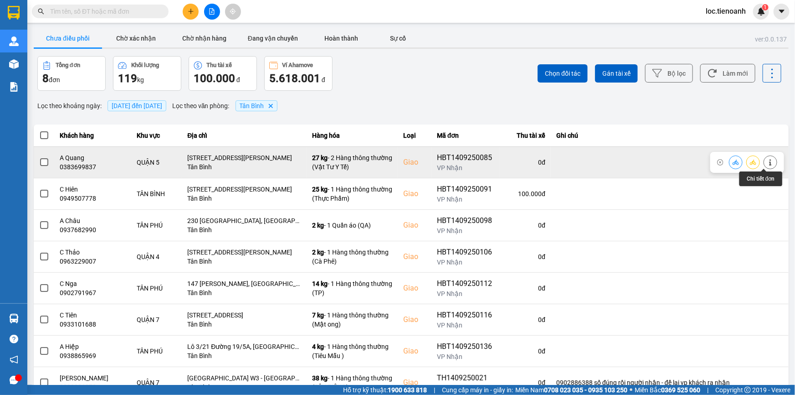
click at [764, 162] on button at bounding box center [770, 162] width 13 height 16
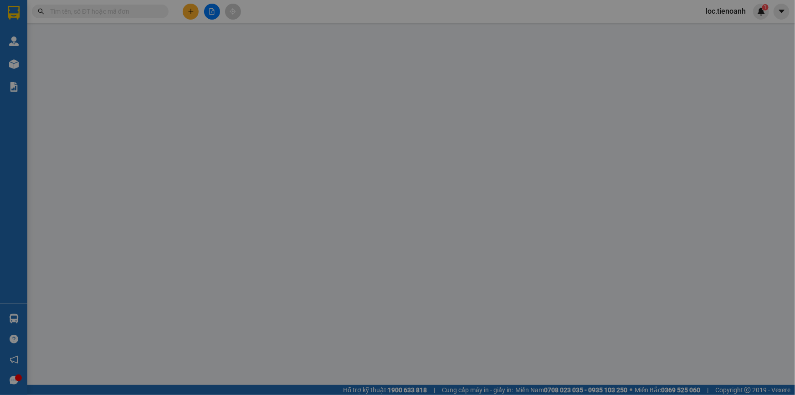
type input "0383699837"
type input "A Quang"
checkbox input "true"
type input "[STREET_ADDRESS][PERSON_NAME]"
type input "0383699837"
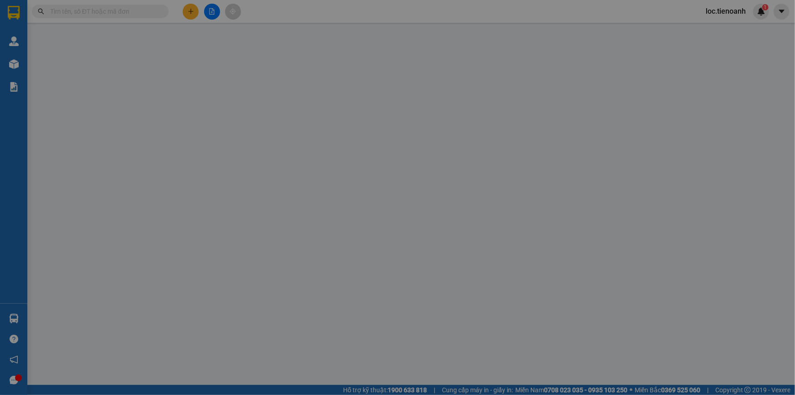
type input "A Quang"
type input "240.000"
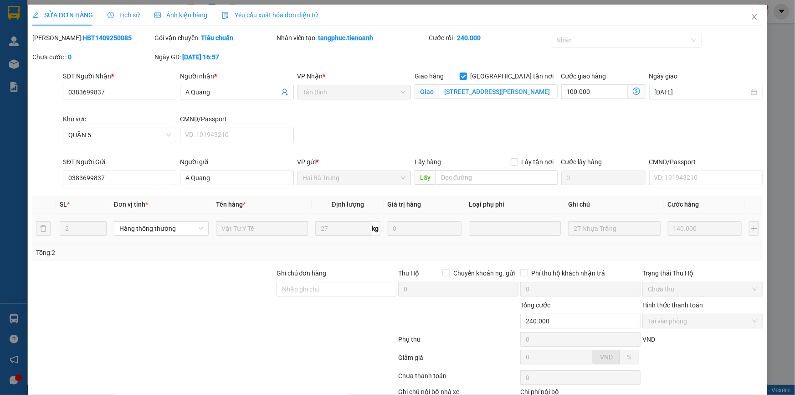
scroll to position [58, 0]
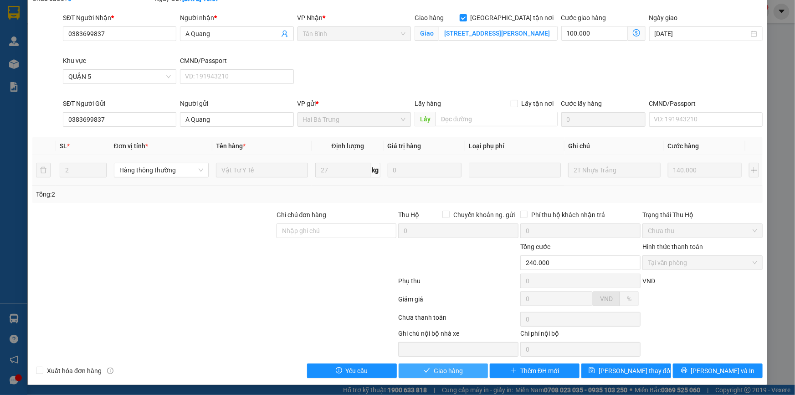
click at [456, 374] on span "Giao hàng" at bounding box center [448, 370] width 29 height 10
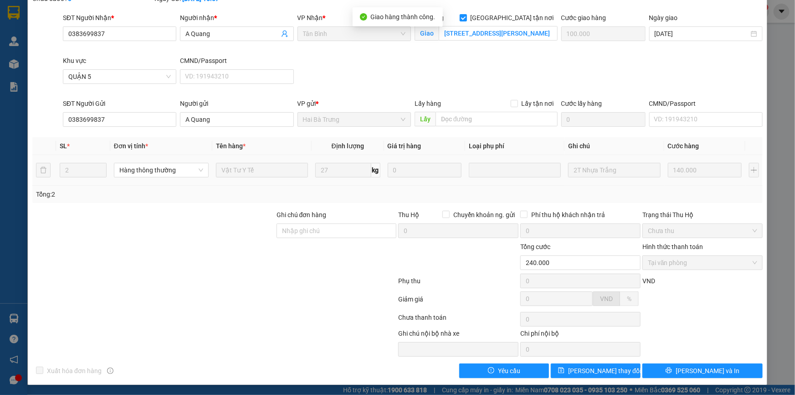
scroll to position [0, 0]
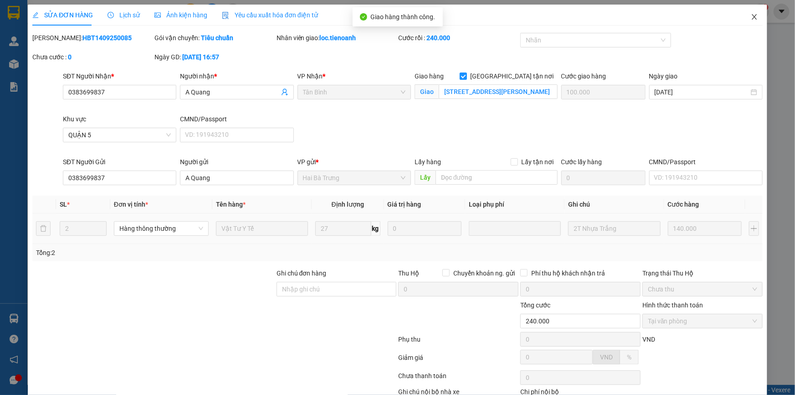
click at [751, 18] on icon "close" at bounding box center [754, 16] width 7 height 7
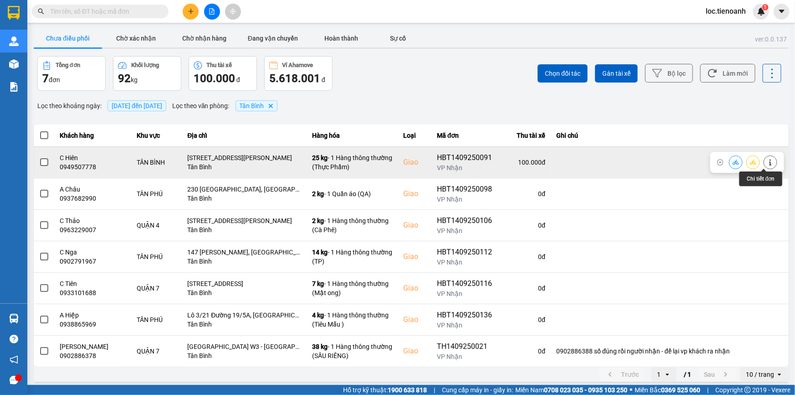
click at [764, 161] on button at bounding box center [770, 162] width 13 height 16
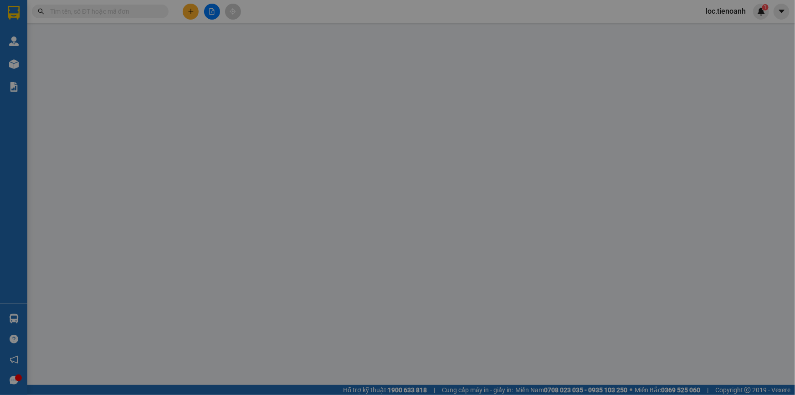
type input "0949507778"
type input "C Hiên"
checkbox input "true"
type input "[STREET_ADDRESS][PERSON_NAME]"
type input "0944120647"
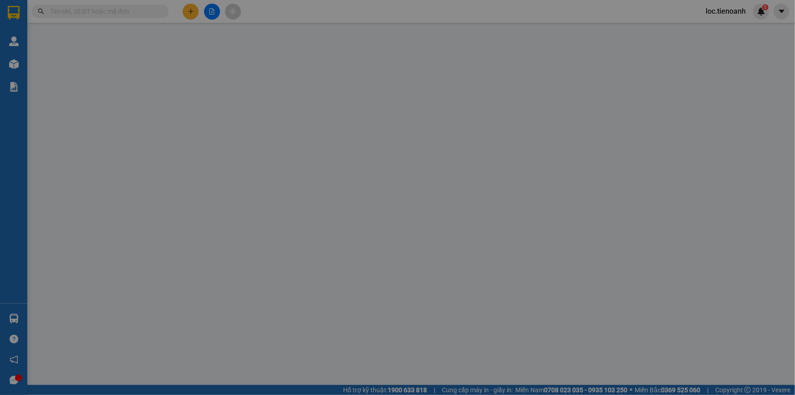
type input "[PERSON_NAME]"
type input "100.000"
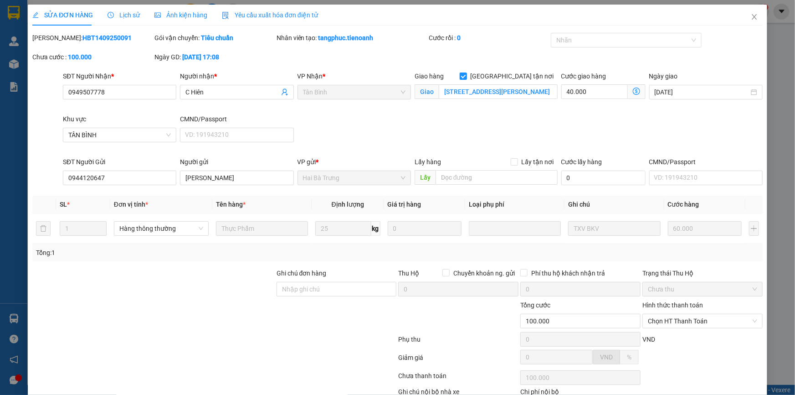
scroll to position [58, 0]
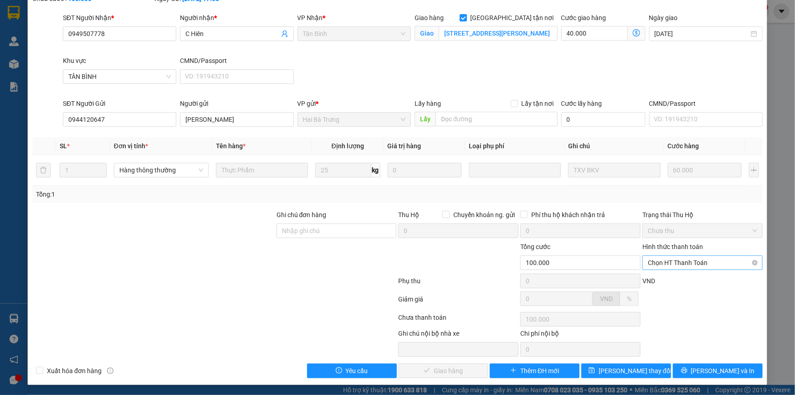
click at [679, 262] on span "Chọn HT Thanh Toán" at bounding box center [702, 263] width 109 height 14
click at [680, 278] on div "Tại văn phòng" at bounding box center [697, 280] width 108 height 10
type input "0"
click at [447, 374] on span "[PERSON_NAME] và Giao hàng" at bounding box center [459, 370] width 87 height 10
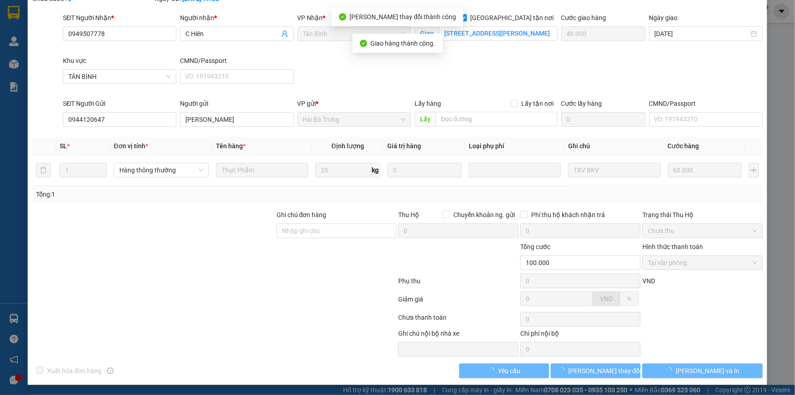
scroll to position [0, 0]
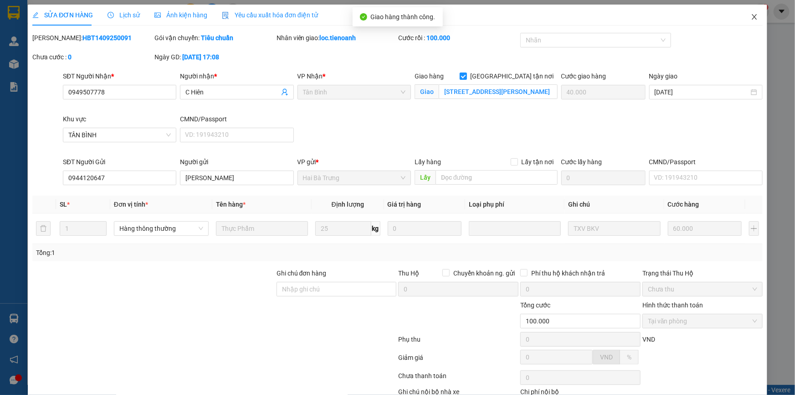
click at [752, 18] on icon "close" at bounding box center [754, 16] width 5 height 5
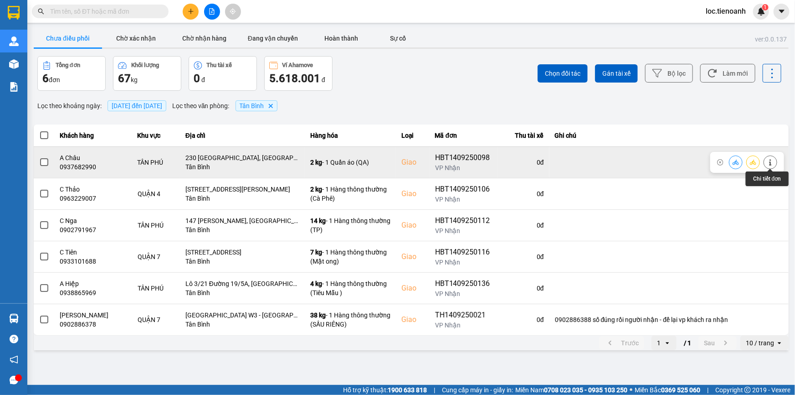
click at [772, 163] on icon at bounding box center [770, 162] width 6 height 6
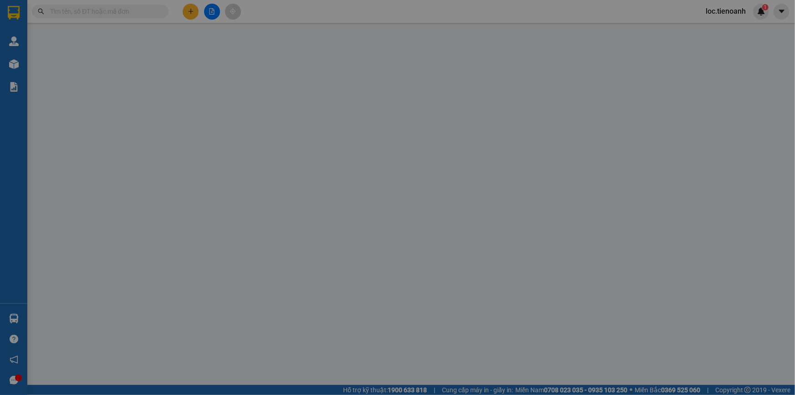
type input "0937682990"
type input "A Châu"
checkbox input "true"
type input "230 [GEOGRAPHIC_DATA], [GEOGRAPHIC_DATA], [GEOGRAPHIC_DATA], [GEOGRAPHIC_DATA]"
type input "0905213960"
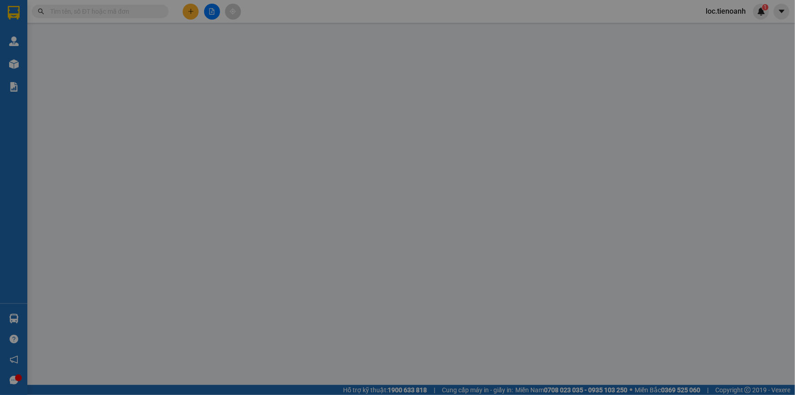
type input "[PERSON_NAME]"
type input "240969989"
type input "70.000"
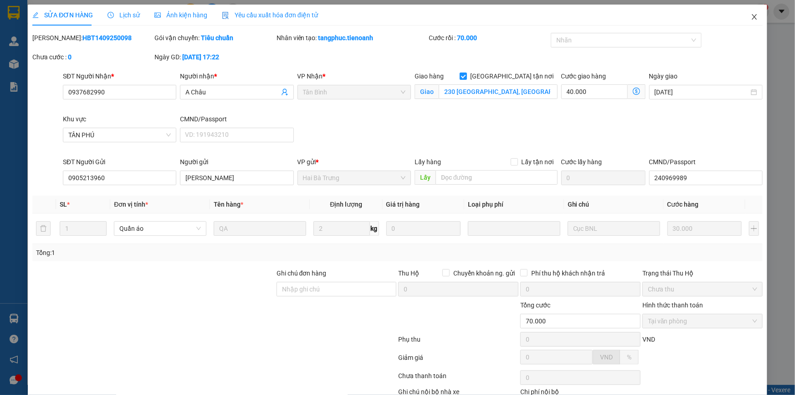
click at [751, 15] on icon "close" at bounding box center [754, 16] width 7 height 7
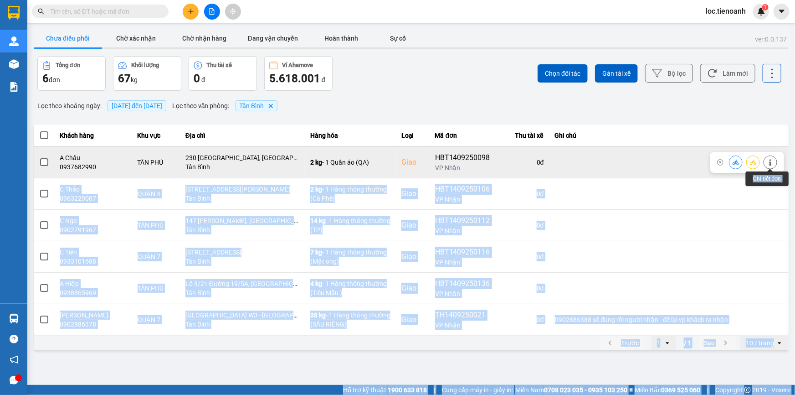
click at [777, 162] on div at bounding box center [771, 162] width 14 height 14
click at [770, 162] on icon at bounding box center [770, 162] width 2 height 6
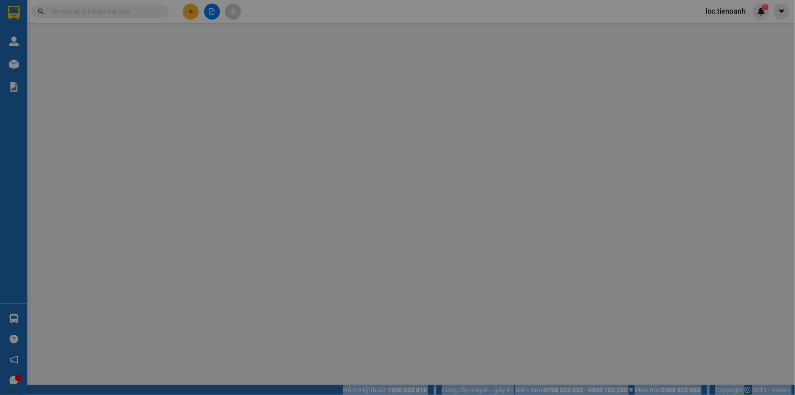
type input "0937682990"
type input "A Châu"
checkbox input "true"
type input "230 [GEOGRAPHIC_DATA], [GEOGRAPHIC_DATA], [GEOGRAPHIC_DATA], [GEOGRAPHIC_DATA]"
type input "0905213960"
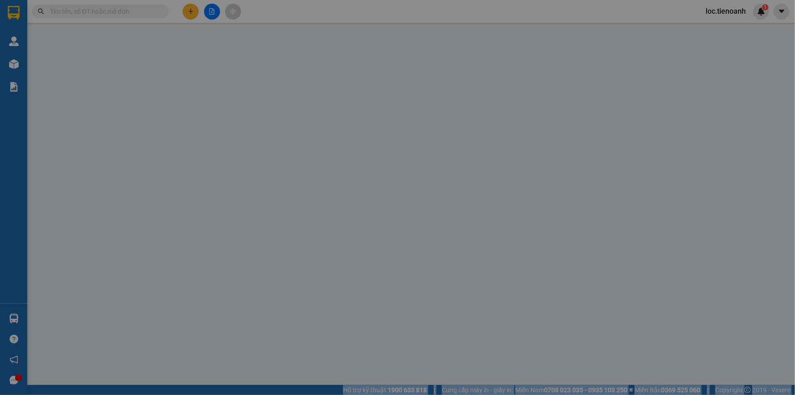
type input "[PERSON_NAME]"
type input "240969989"
type input "70.000"
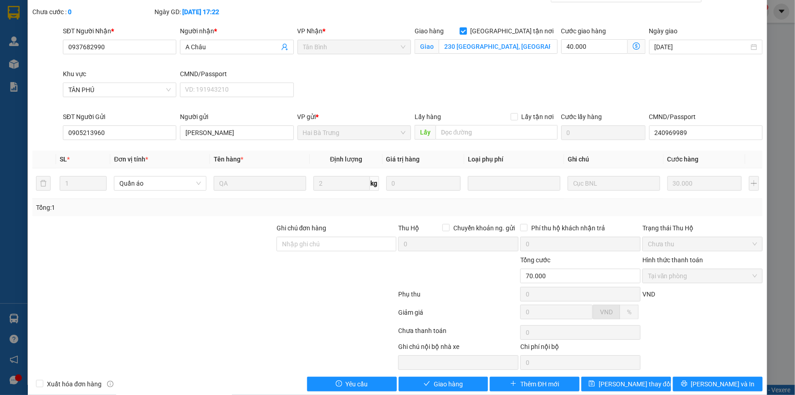
scroll to position [58, 0]
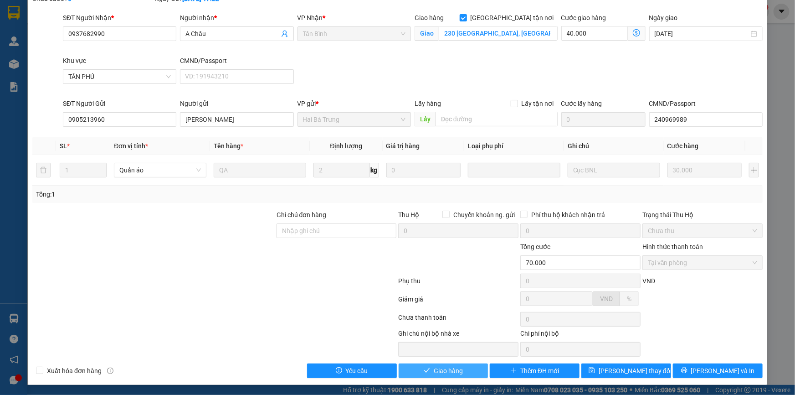
drag, startPoint x: 454, startPoint y: 370, endPoint x: 475, endPoint y: 362, distance: 22.7
click at [454, 370] on span "Giao hàng" at bounding box center [448, 370] width 29 height 10
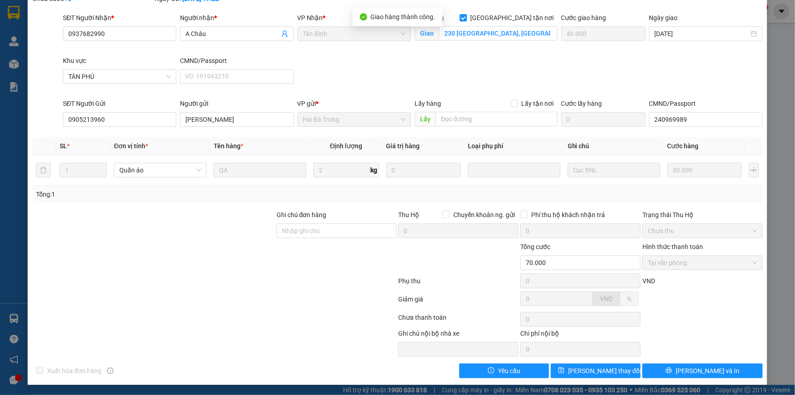
scroll to position [0, 0]
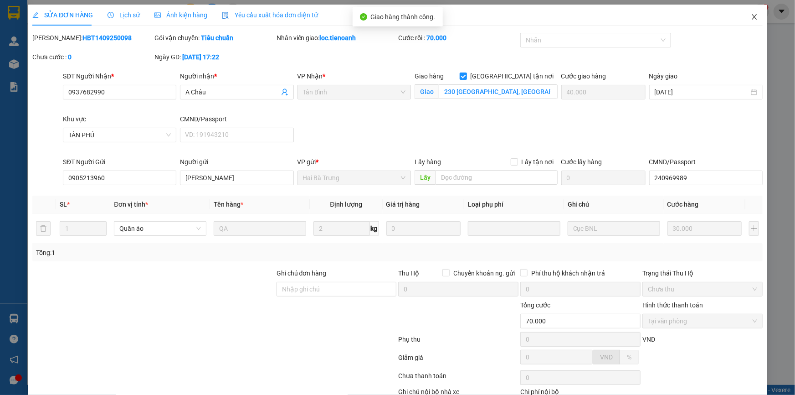
click at [751, 18] on icon "close" at bounding box center [754, 16] width 7 height 7
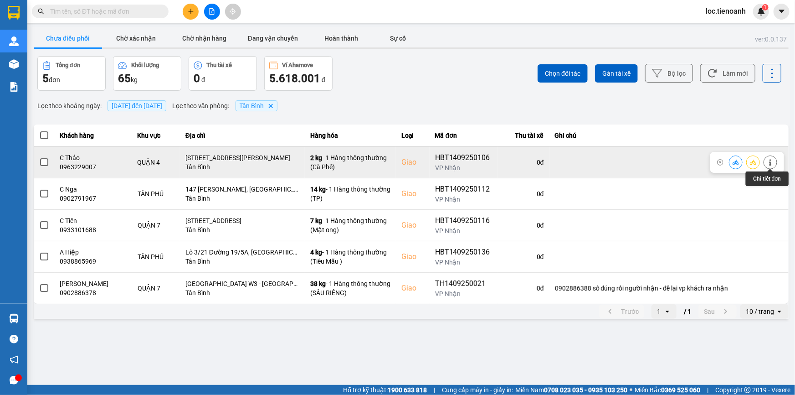
click at [773, 158] on button at bounding box center [770, 162] width 13 height 16
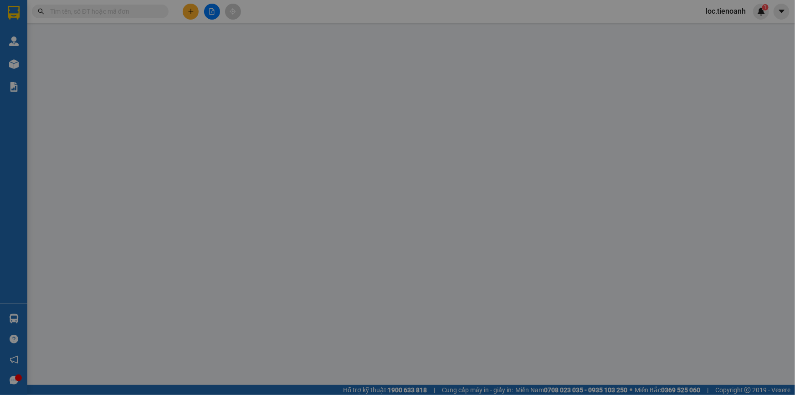
type input "0963229007"
type input "C Thảo"
checkbox input "true"
type input "[STREET_ADDRESS][PERSON_NAME]"
type input "0967541111"
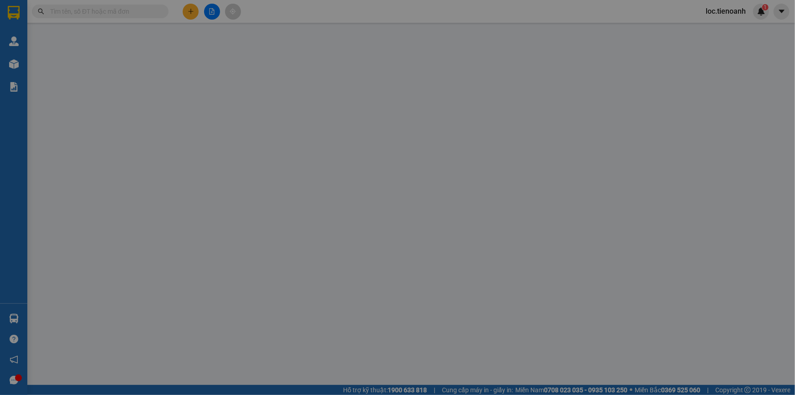
type input "[PERSON_NAME]"
type input "110.000"
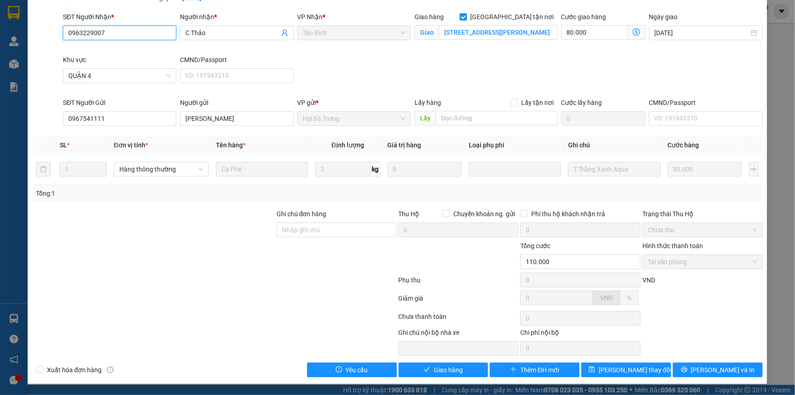
scroll to position [58, 0]
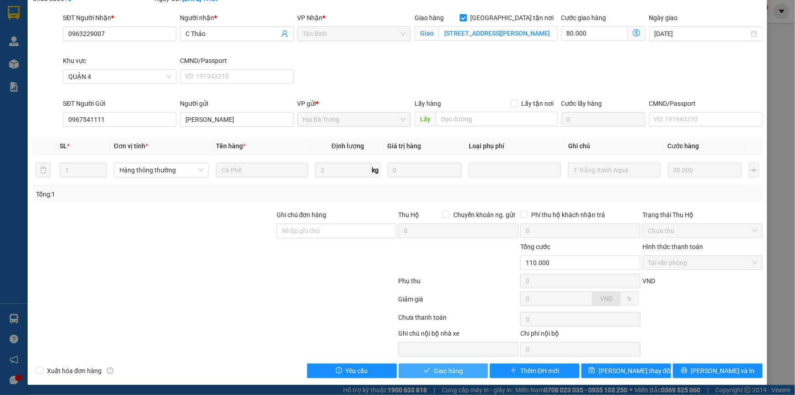
drag, startPoint x: 428, startPoint y: 366, endPoint x: 466, endPoint y: 356, distance: 39.1
click at [434, 366] on button "Giao hàng" at bounding box center [444, 370] width 90 height 15
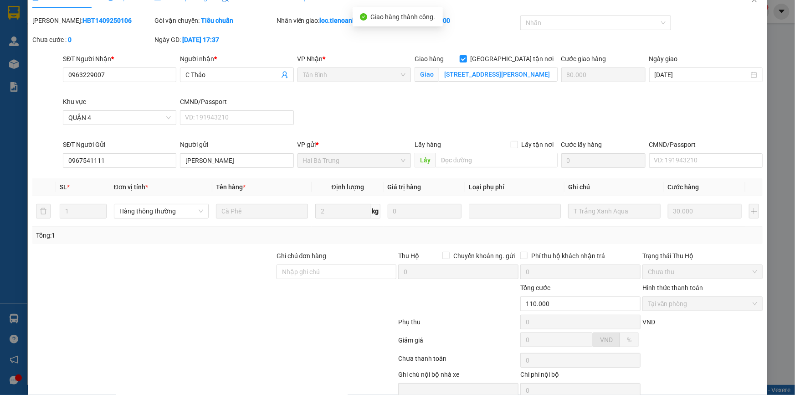
scroll to position [0, 0]
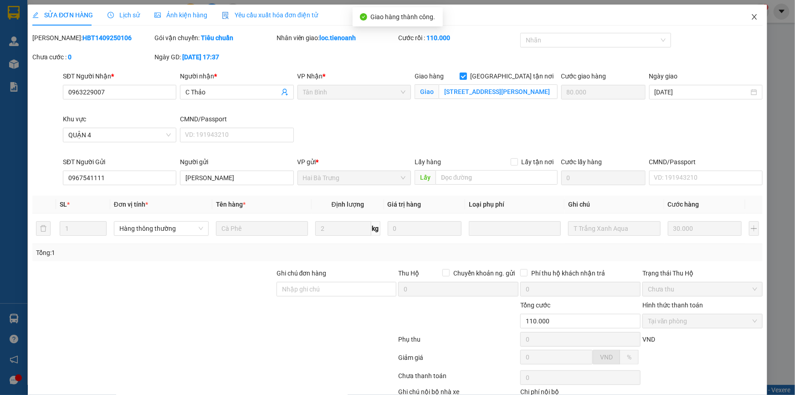
click at [751, 20] on icon "close" at bounding box center [754, 16] width 7 height 7
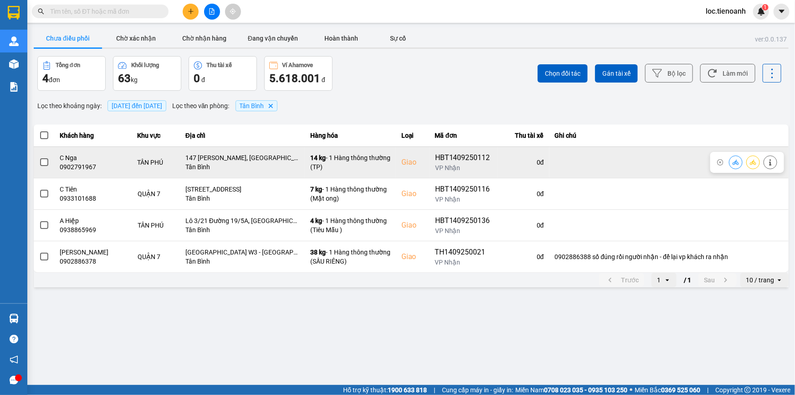
click at [768, 161] on icon at bounding box center [770, 162] width 6 height 6
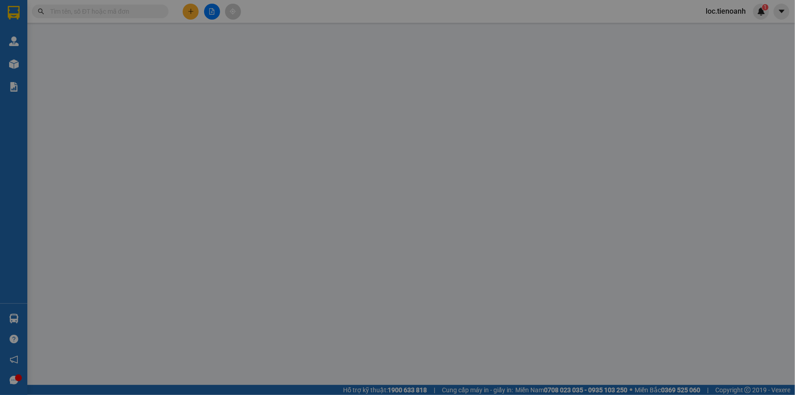
type input "0902791967"
type input "C Nga"
checkbox input "true"
type input "147 [PERSON_NAME], [GEOGRAPHIC_DATA], [GEOGRAPHIC_DATA], [GEOGRAPHIC_DATA]"
type input "0905224677"
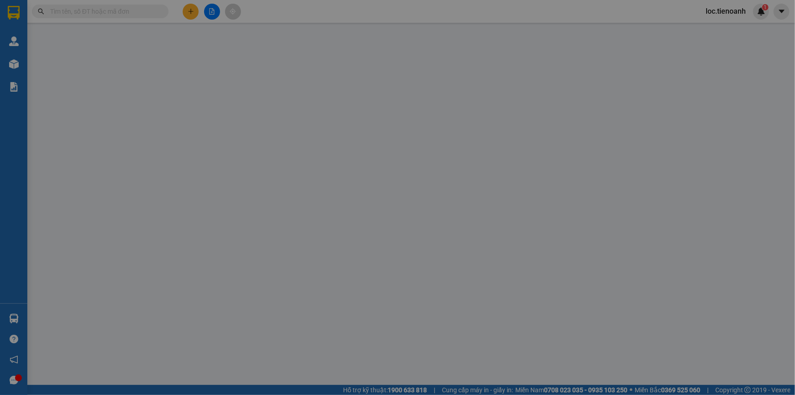
type input "[PERSON_NAME]"
type input "90.000"
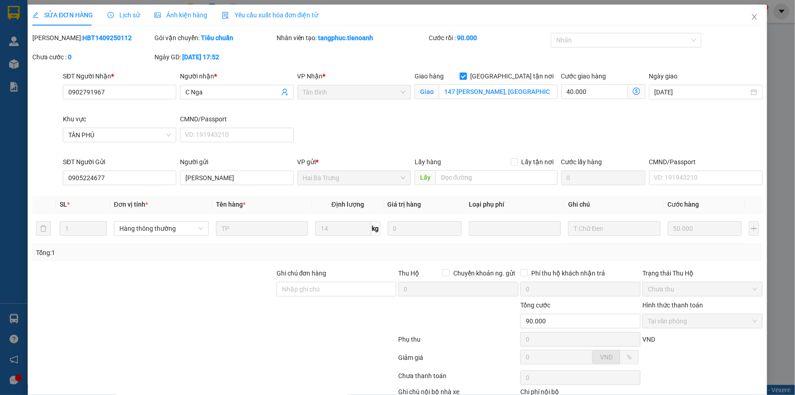
scroll to position [58, 0]
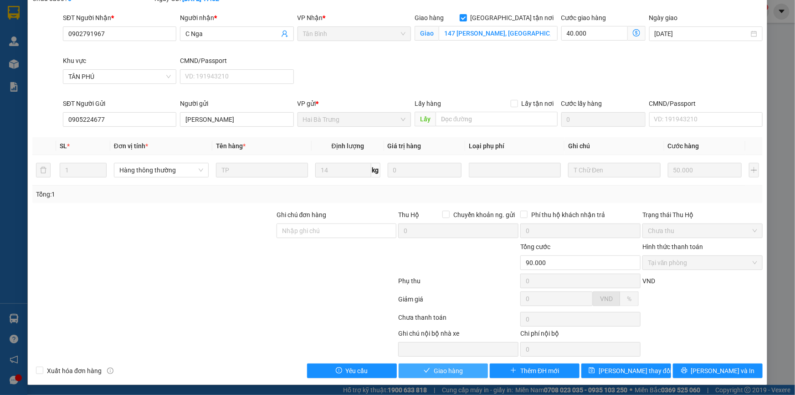
click at [461, 367] on button "Giao hàng" at bounding box center [444, 370] width 90 height 15
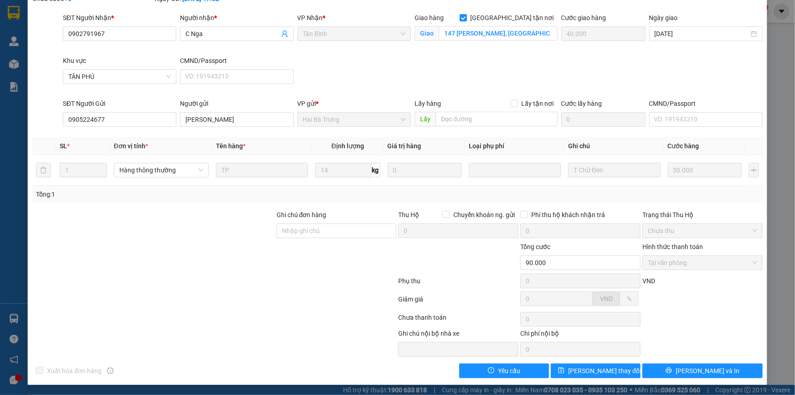
scroll to position [0, 0]
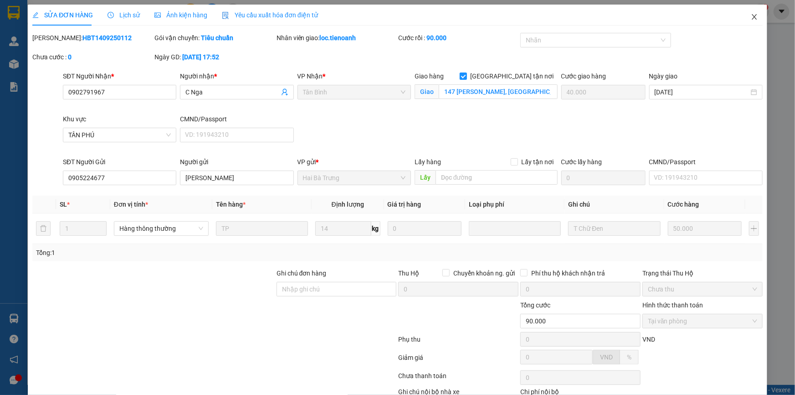
click at [751, 20] on icon "close" at bounding box center [754, 16] width 7 height 7
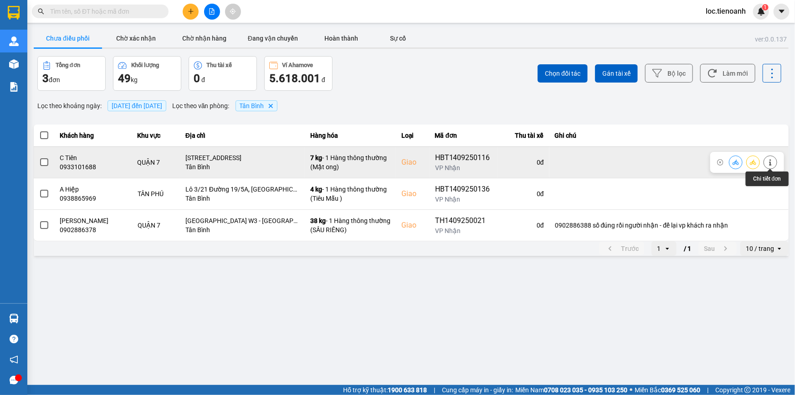
click at [773, 164] on icon at bounding box center [770, 162] width 6 height 6
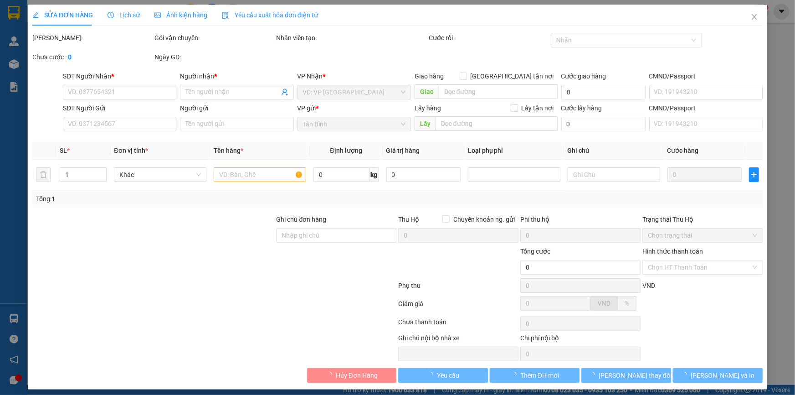
type input "0933101688"
type input "C Tiên"
checkbox input "true"
type input "[STREET_ADDRESS]"
type input "0908107297"
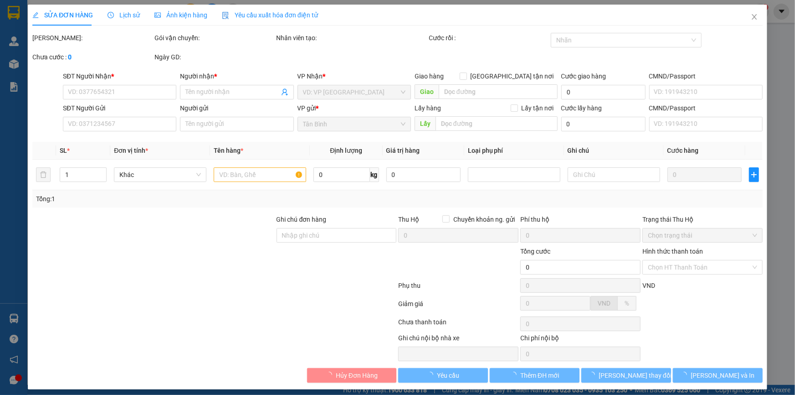
type input "C Quyên"
type input "130.000"
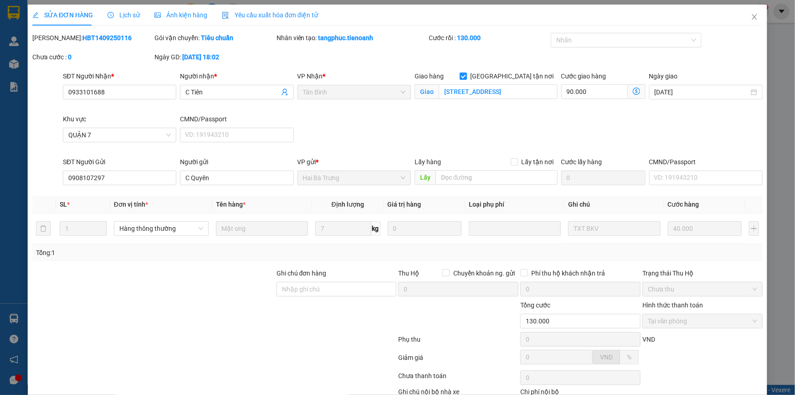
scroll to position [58, 0]
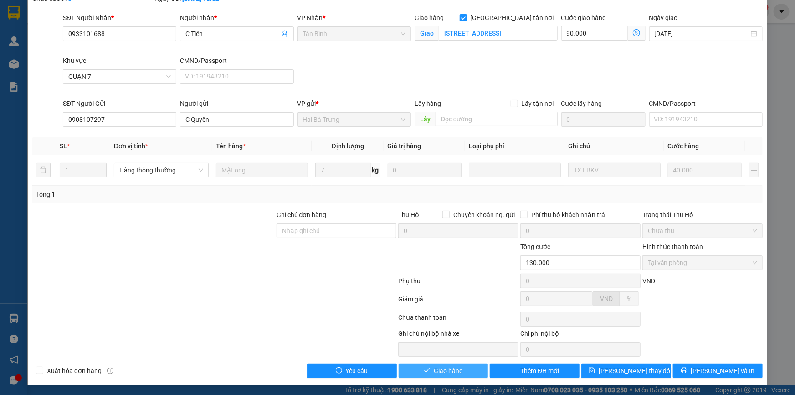
click at [446, 367] on span "Giao hàng" at bounding box center [448, 370] width 29 height 10
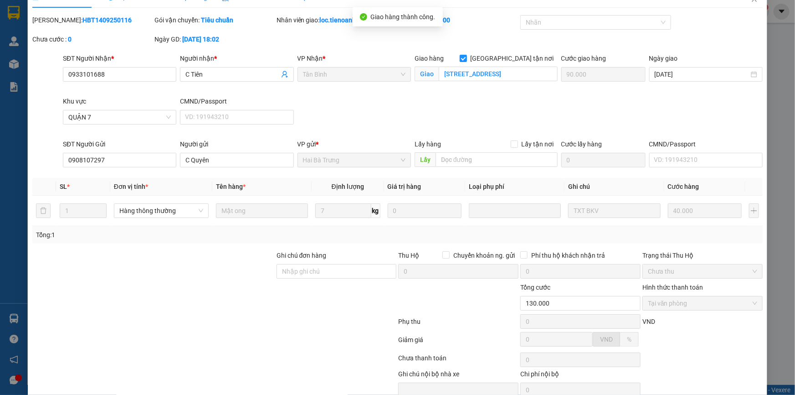
scroll to position [0, 0]
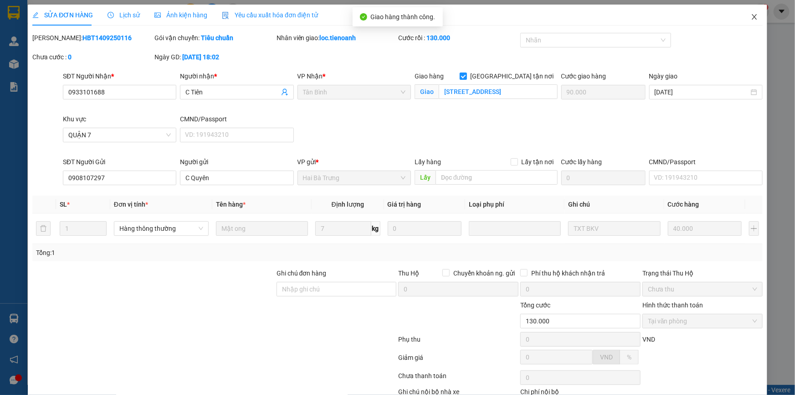
click at [751, 17] on icon "close" at bounding box center [754, 16] width 7 height 7
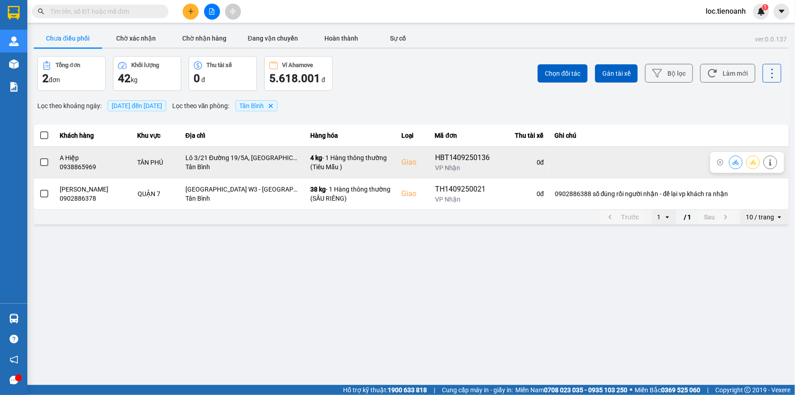
click at [774, 160] on button at bounding box center [770, 162] width 13 height 16
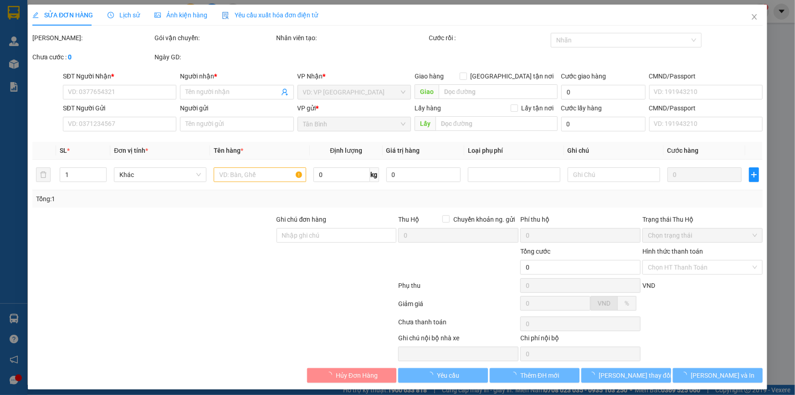
type input "0938865969"
type input "A Hiệp"
checkbox input "true"
type input "Lô 3/21 Đường 19/5A, [GEOGRAPHIC_DATA], P, [GEOGRAPHIC_DATA], [GEOGRAPHIC_DATA]…"
type input "250605504"
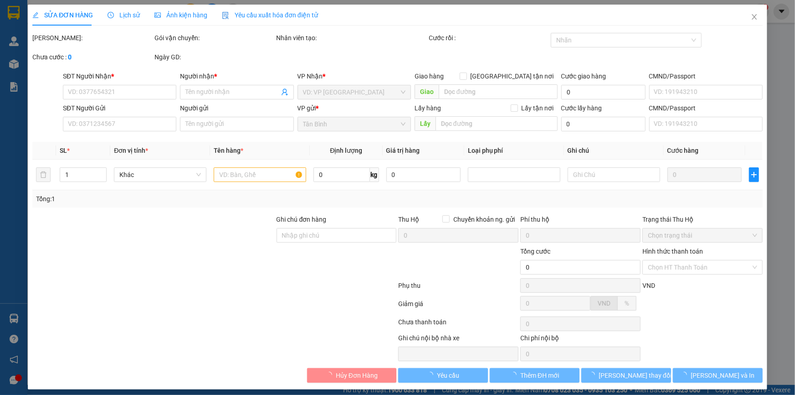
type input "0914440606"
type input "A NGÂN"
type input "80.000"
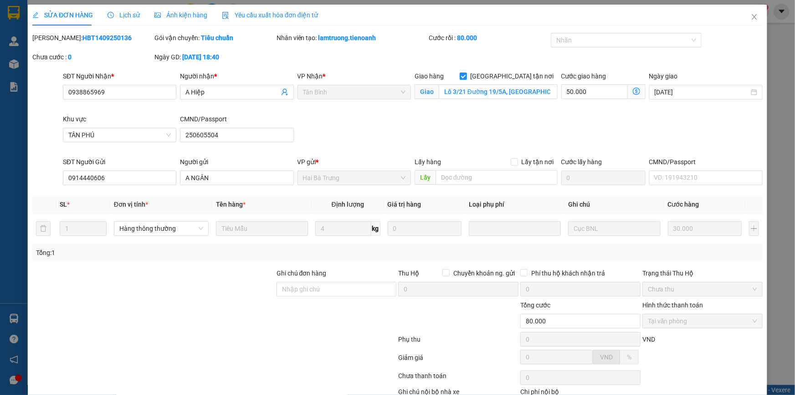
scroll to position [58, 0]
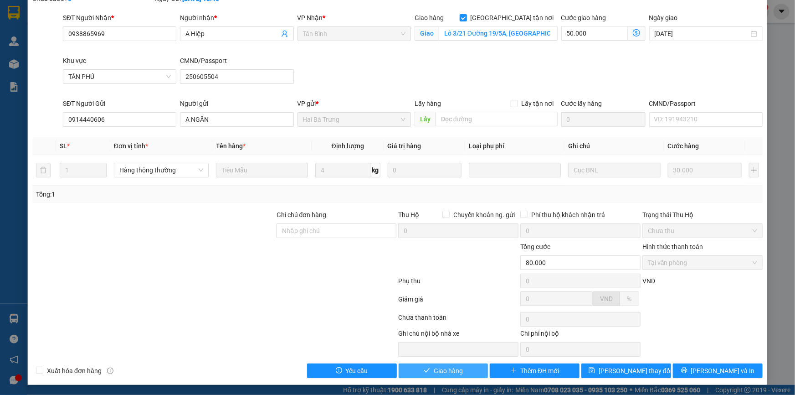
drag, startPoint x: 421, startPoint y: 369, endPoint x: 451, endPoint y: 360, distance: 30.6
click at [424, 369] on icon "check" at bounding box center [427, 370] width 6 height 6
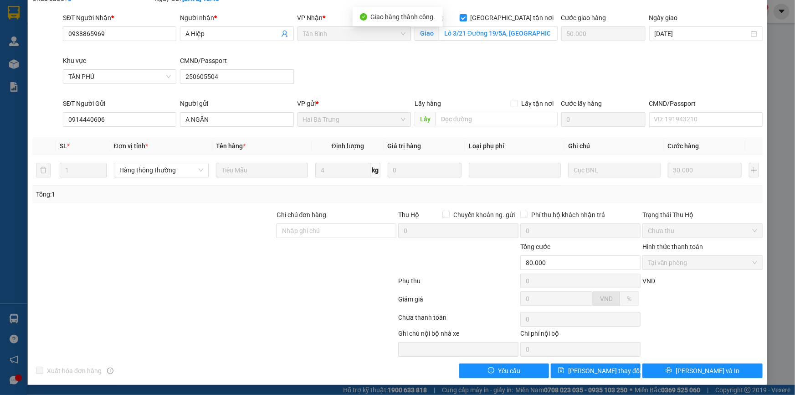
scroll to position [0, 0]
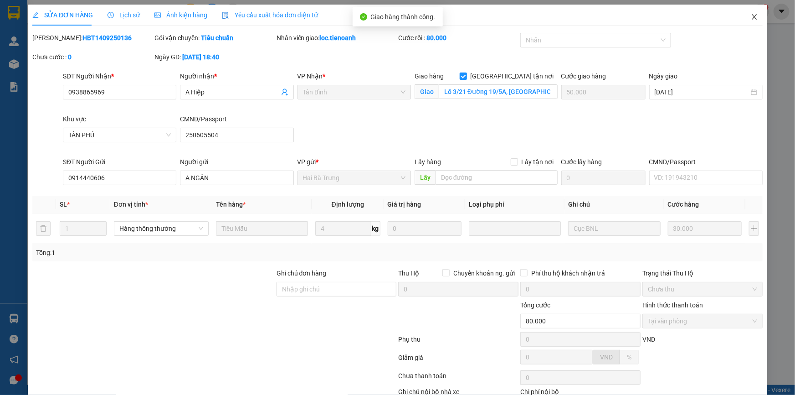
click at [751, 14] on icon "close" at bounding box center [754, 16] width 7 height 7
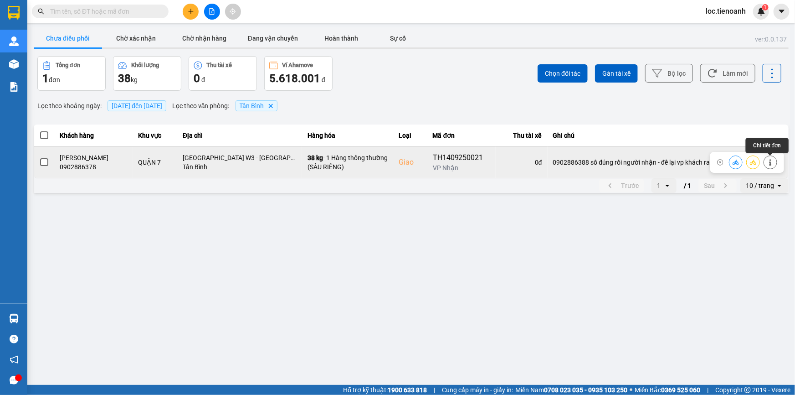
click at [774, 165] on button at bounding box center [770, 162] width 13 height 16
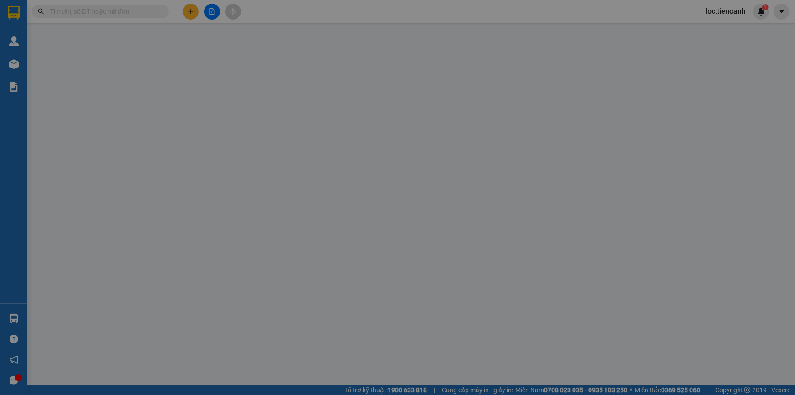
type input "0902886378"
type input "[PERSON_NAME]"
checkbox input "true"
type input "[GEOGRAPHIC_DATA] W3 - [GEOGRAPHIC_DATA], [STREET_ADDRESS][PERSON_NAME]"
type input "0374051547"
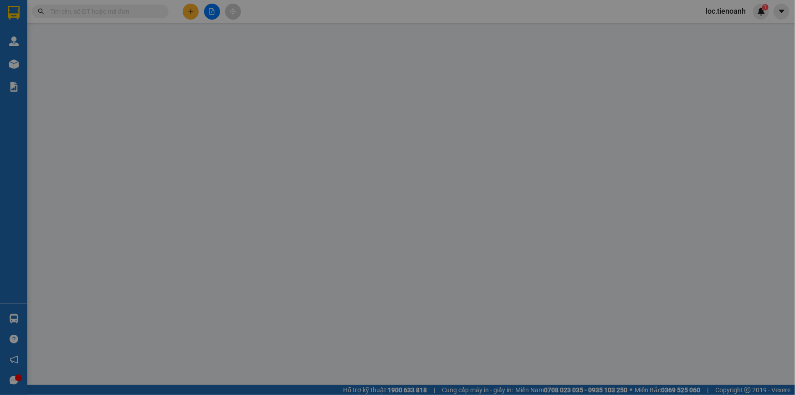
type input "C LIÊN"
type input "0902886388 số đúng rồi người nhận - để lại vp khách ra nhận"
type input "190.000"
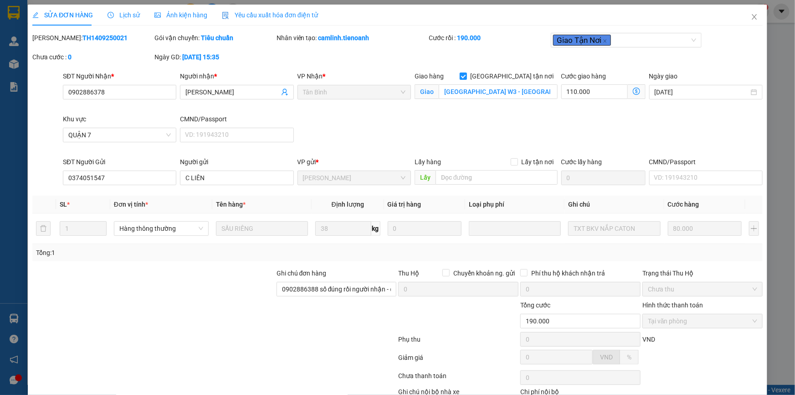
scroll to position [58, 0]
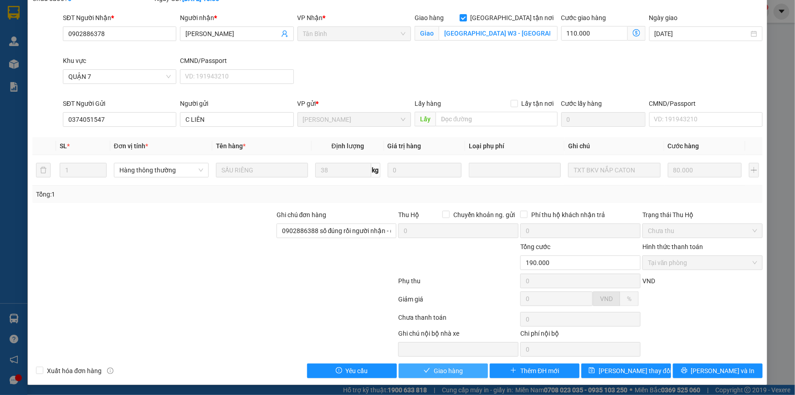
drag, startPoint x: 436, startPoint y: 371, endPoint x: 473, endPoint y: 339, distance: 48.5
click at [436, 370] on span "Giao hàng" at bounding box center [448, 370] width 29 height 10
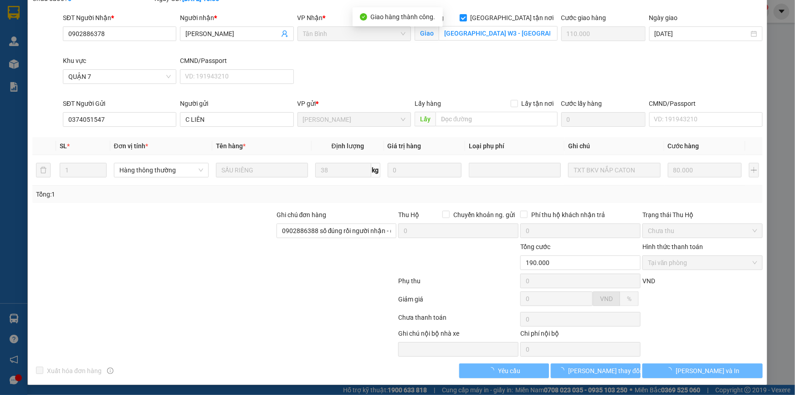
scroll to position [0, 0]
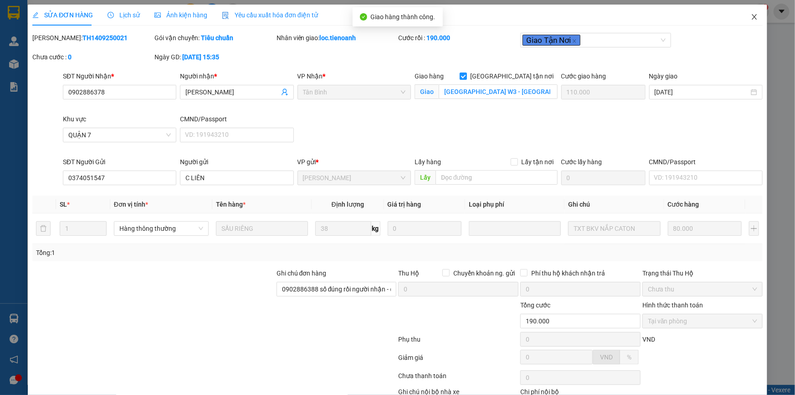
click at [752, 17] on icon "close" at bounding box center [754, 16] width 5 height 5
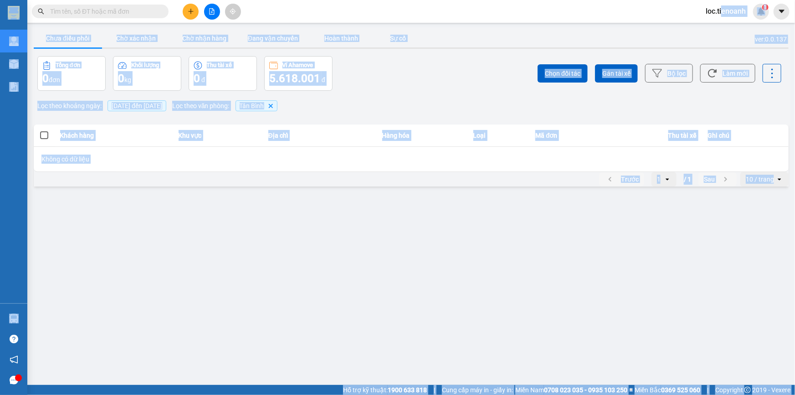
click at [721, 6] on span "loc.tienoanh" at bounding box center [726, 10] width 55 height 11
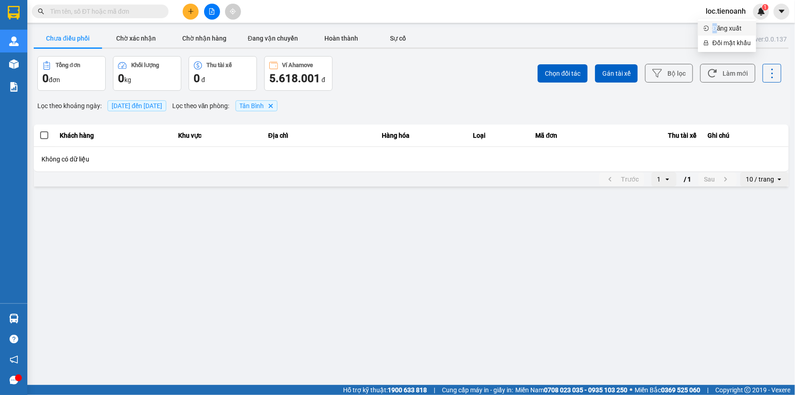
click at [718, 29] on span "Đăng xuất" at bounding box center [732, 28] width 38 height 10
